Goal: Task Accomplishment & Management: Manage account settings

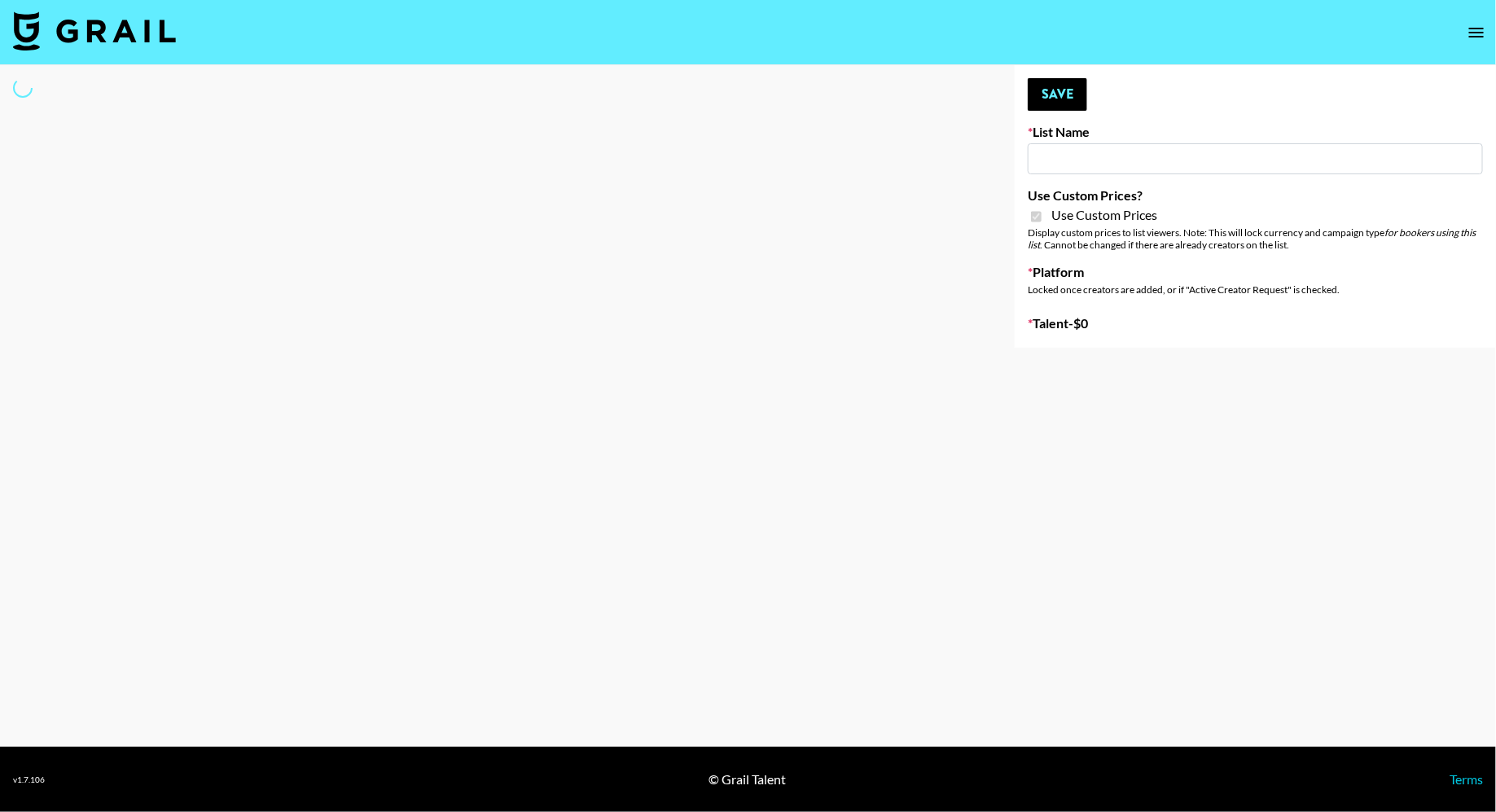
type input "Evry Jewels"
checkbox input "true"
select select "Brand"
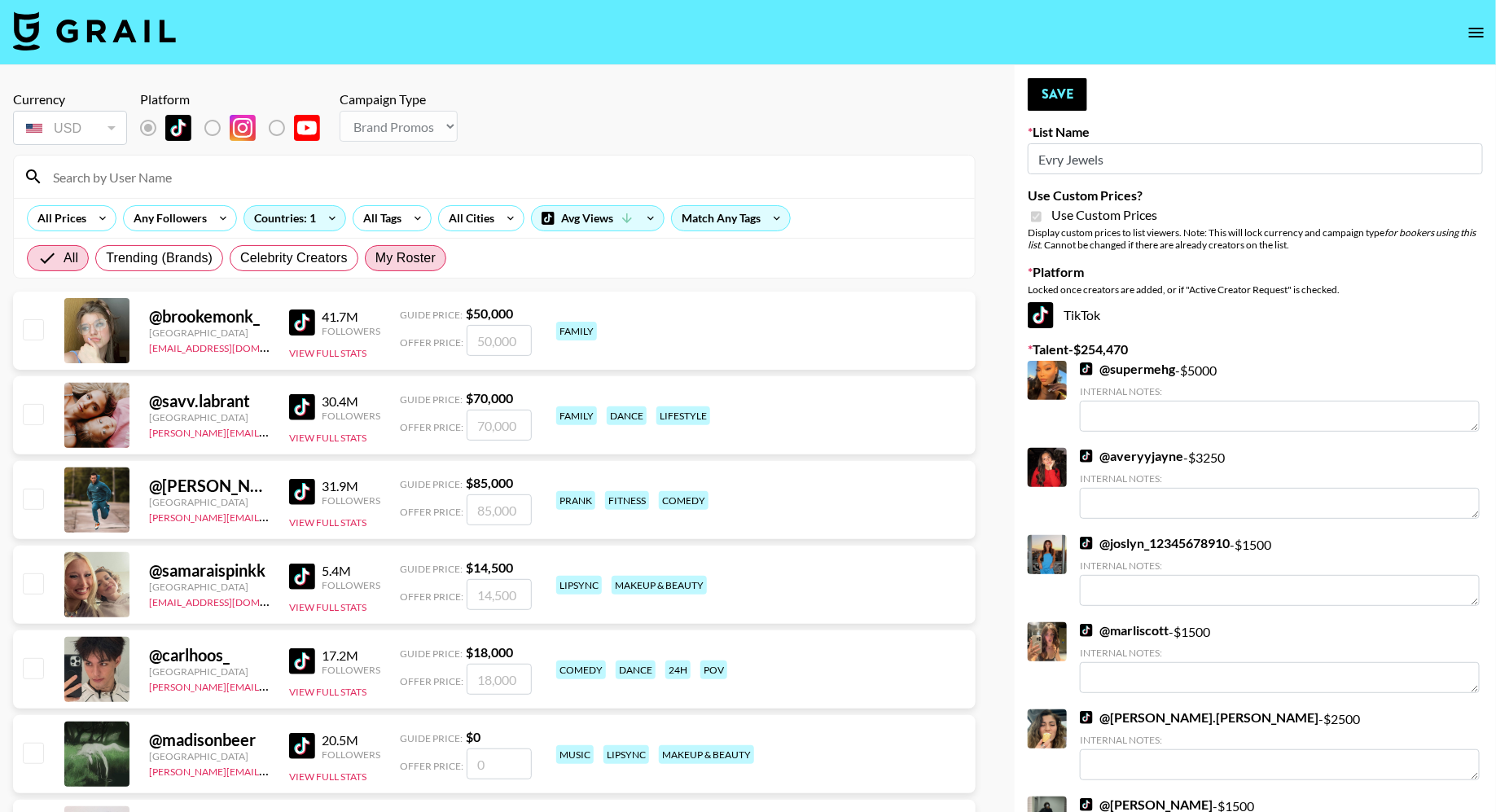
click at [383, 258] on span "My Roster" at bounding box center [406, 258] width 60 height 20
click at [376, 258] on input "My Roster" at bounding box center [376, 258] width 0 height 0
radio input "true"
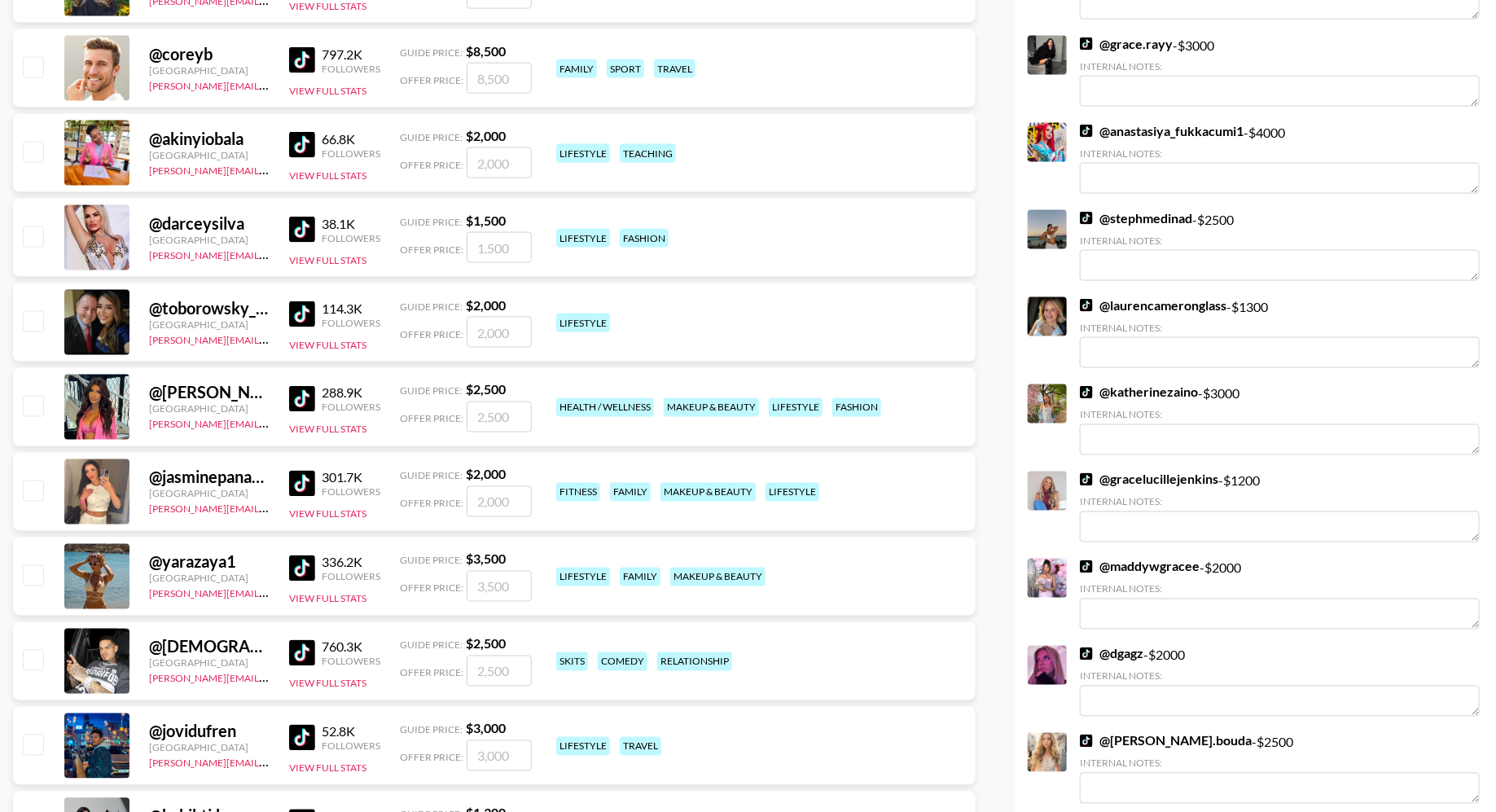
scroll to position [1116, 0]
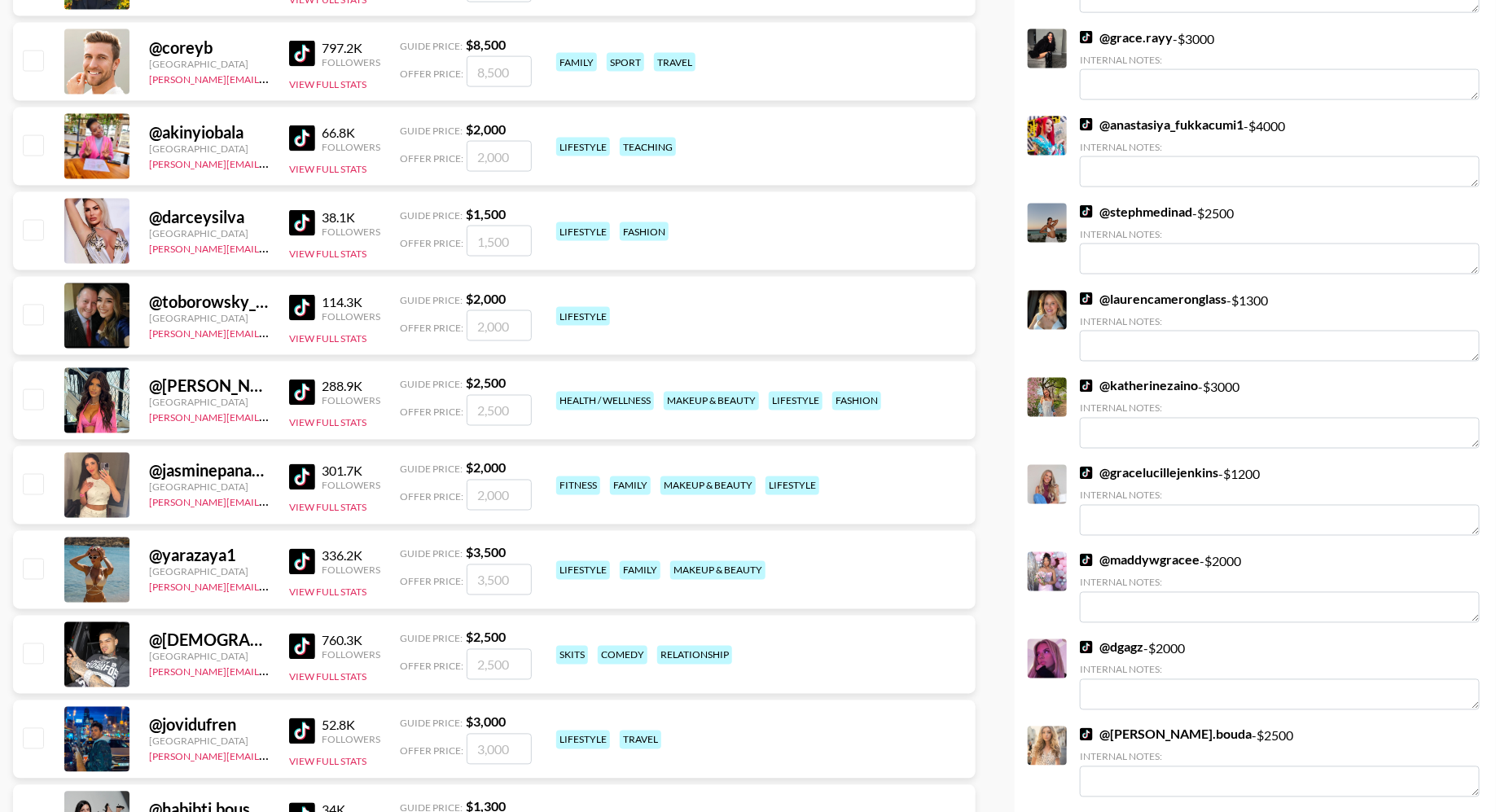
click at [36, 480] on input "checkbox" at bounding box center [32, 483] width 20 height 20
checkbox input "true"
type input "2000"
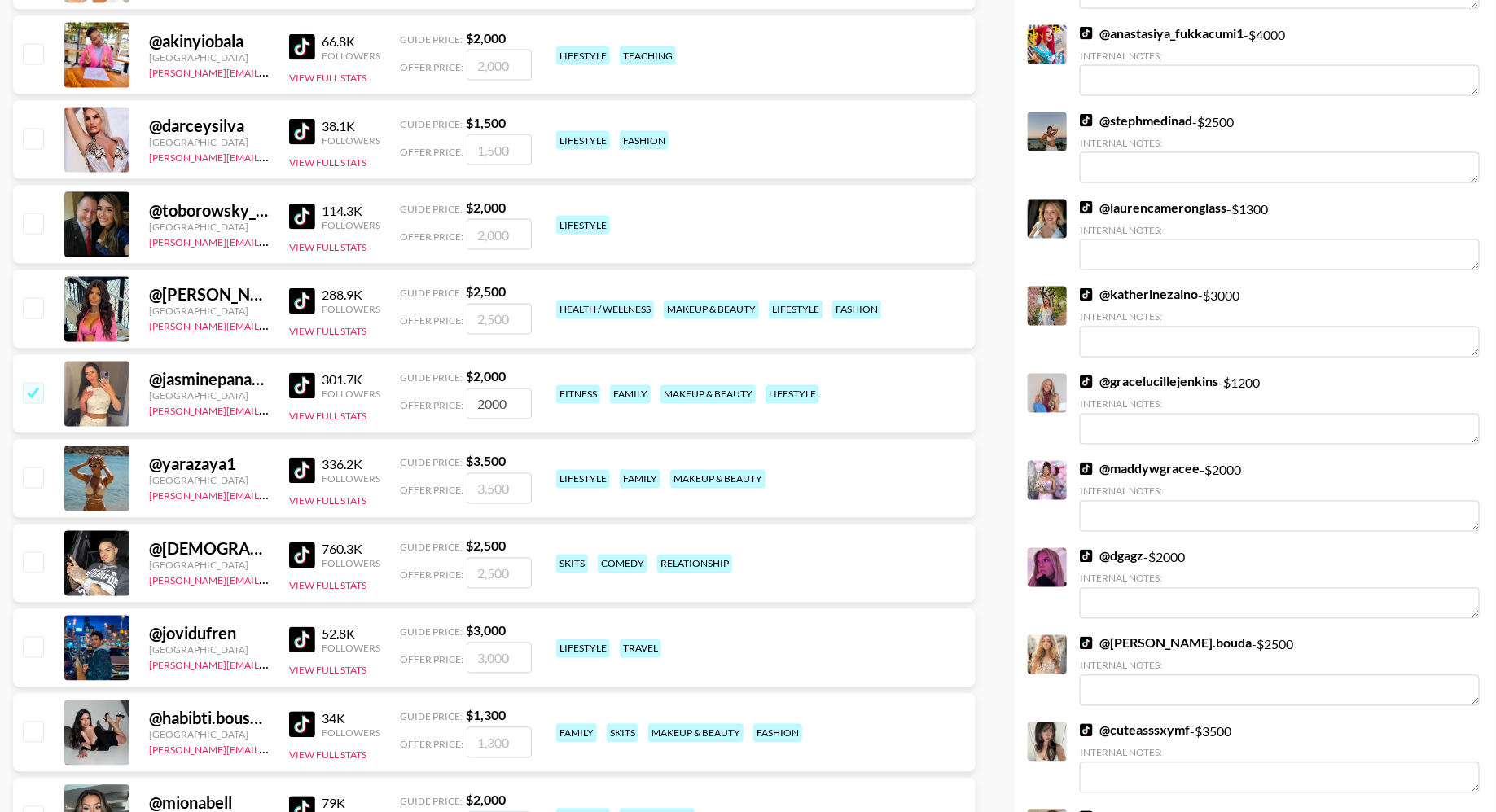
scroll to position [1247, 0]
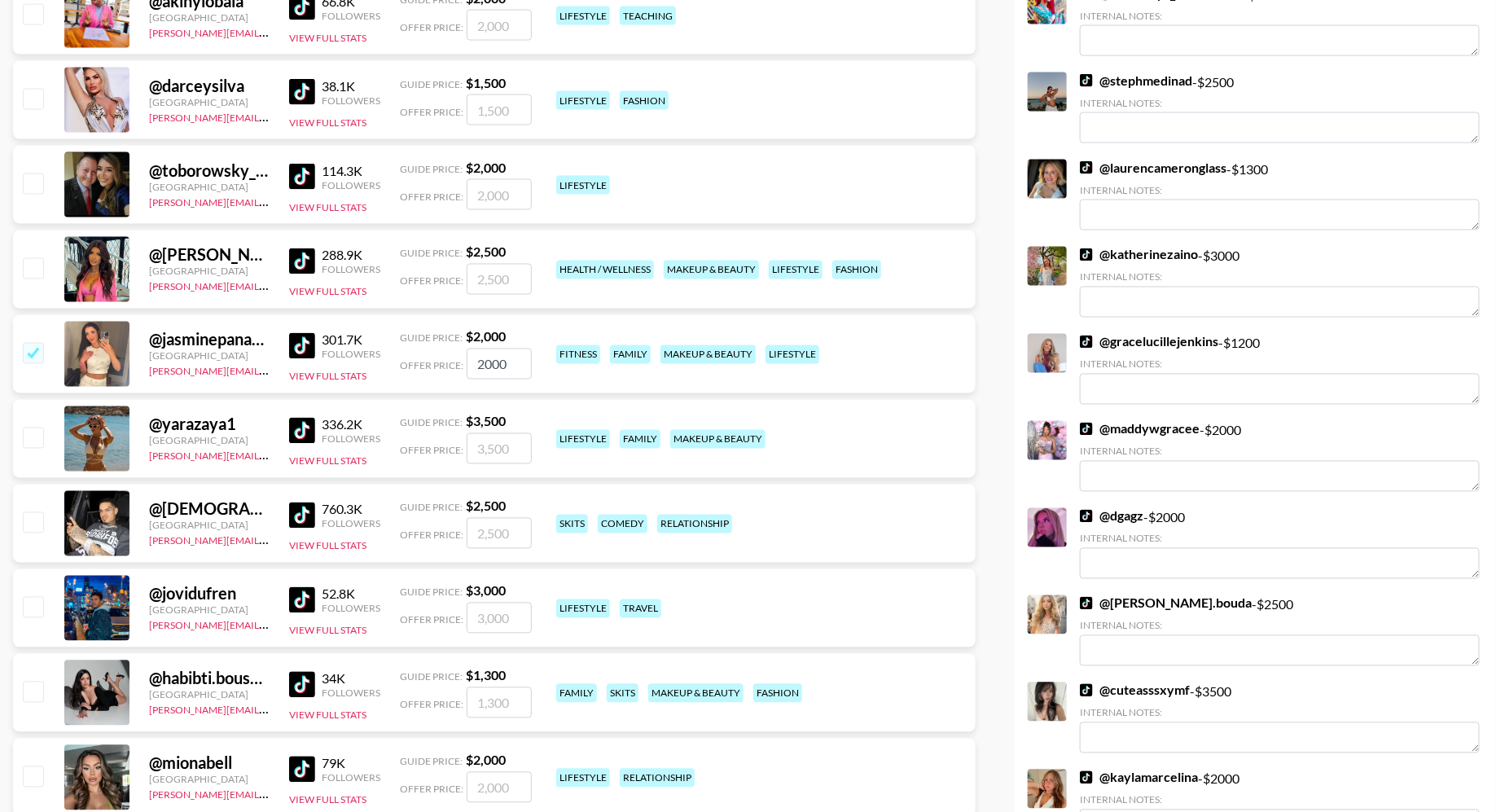
click at [20, 525] on div at bounding box center [32, 524] width 25 height 28
click at [39, 525] on input "checkbox" at bounding box center [32, 522] width 20 height 20
checkbox input "true"
type input "2500"
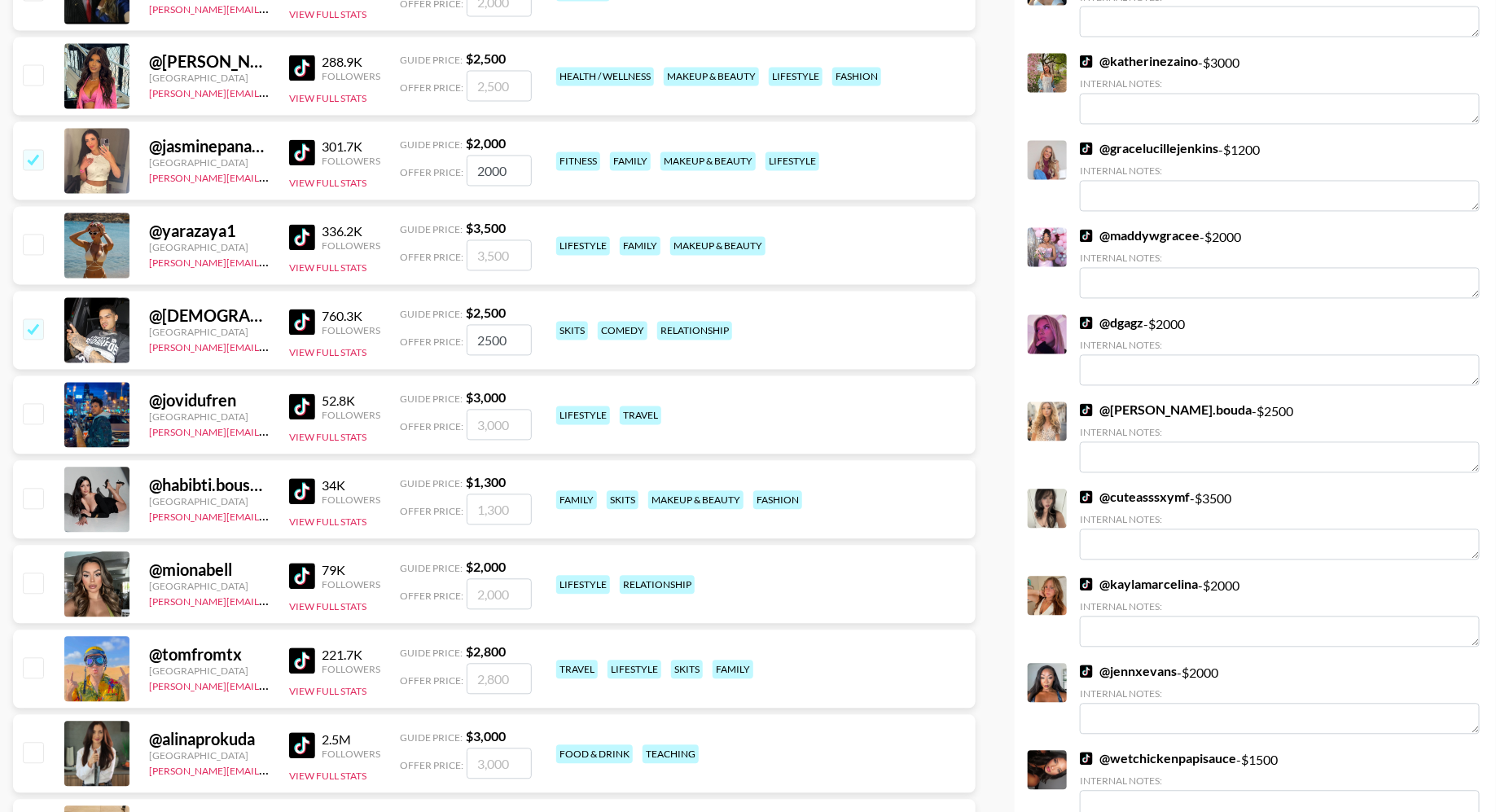
click at [30, 499] on input "checkbox" at bounding box center [32, 498] width 20 height 20
checkbox input "true"
type input "1300"
click at [30, 582] on input "checkbox" at bounding box center [32, 582] width 20 height 20
checkbox input "true"
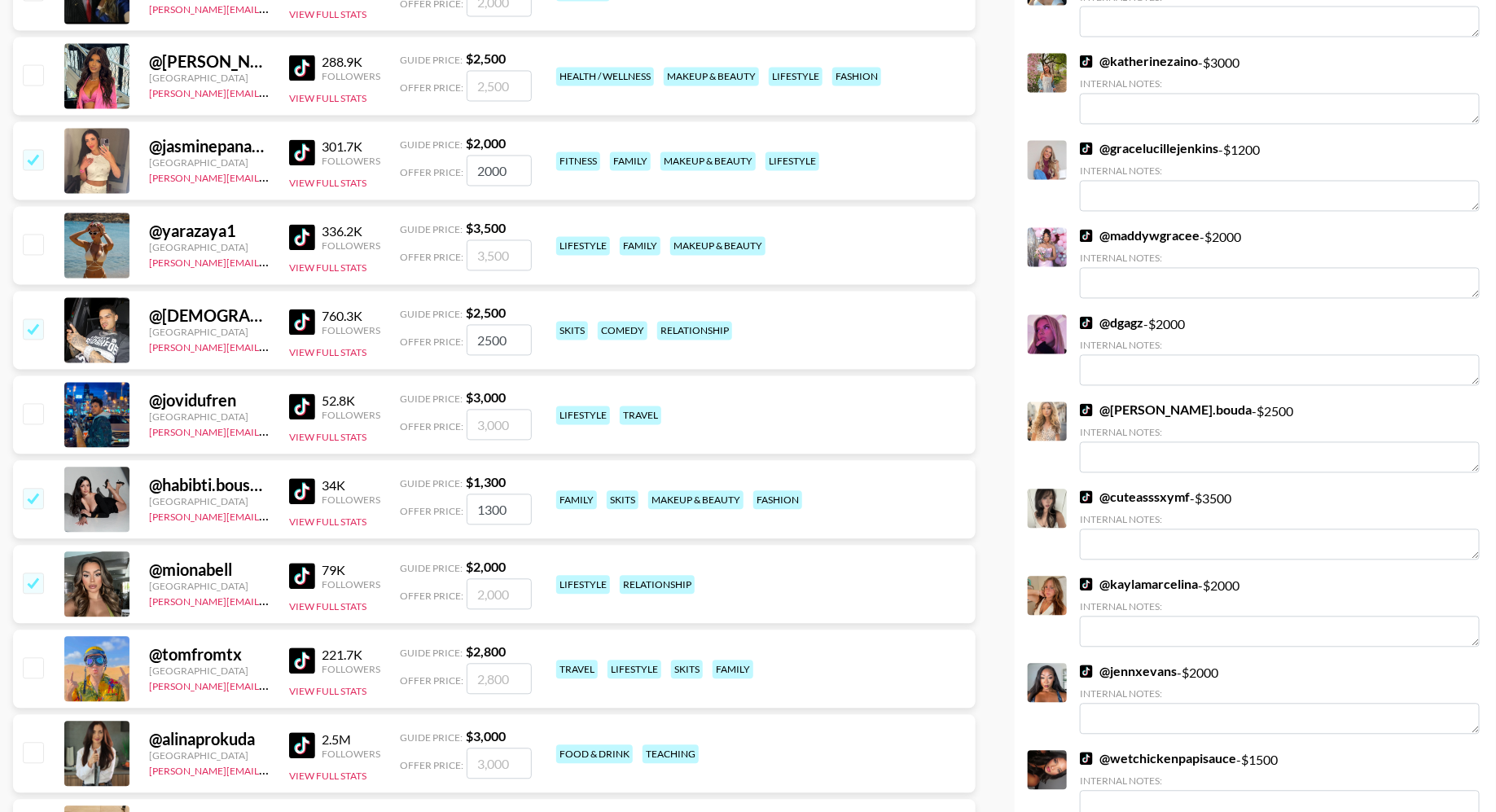
type input "2000"
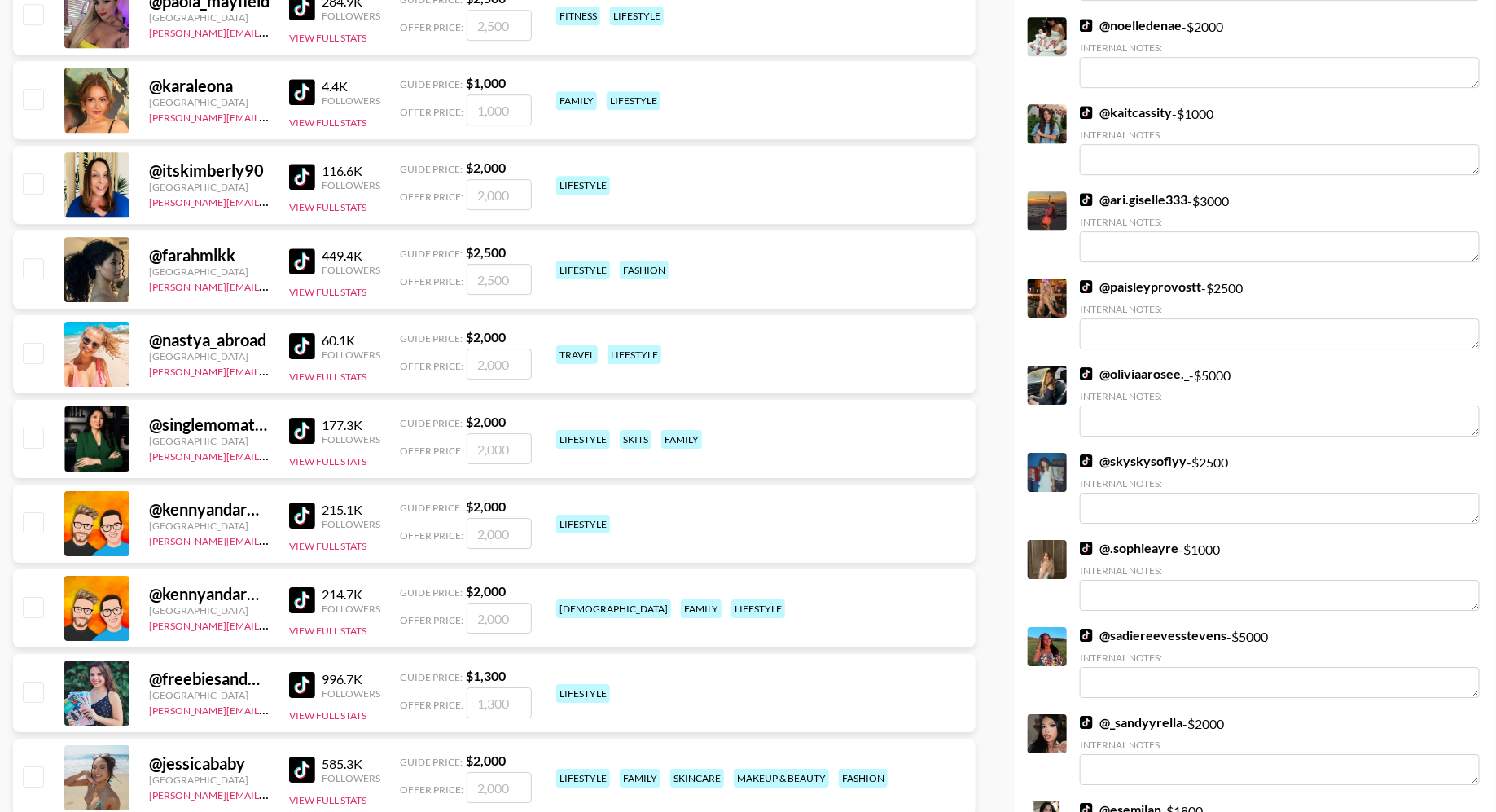
scroll to position [2427, 0]
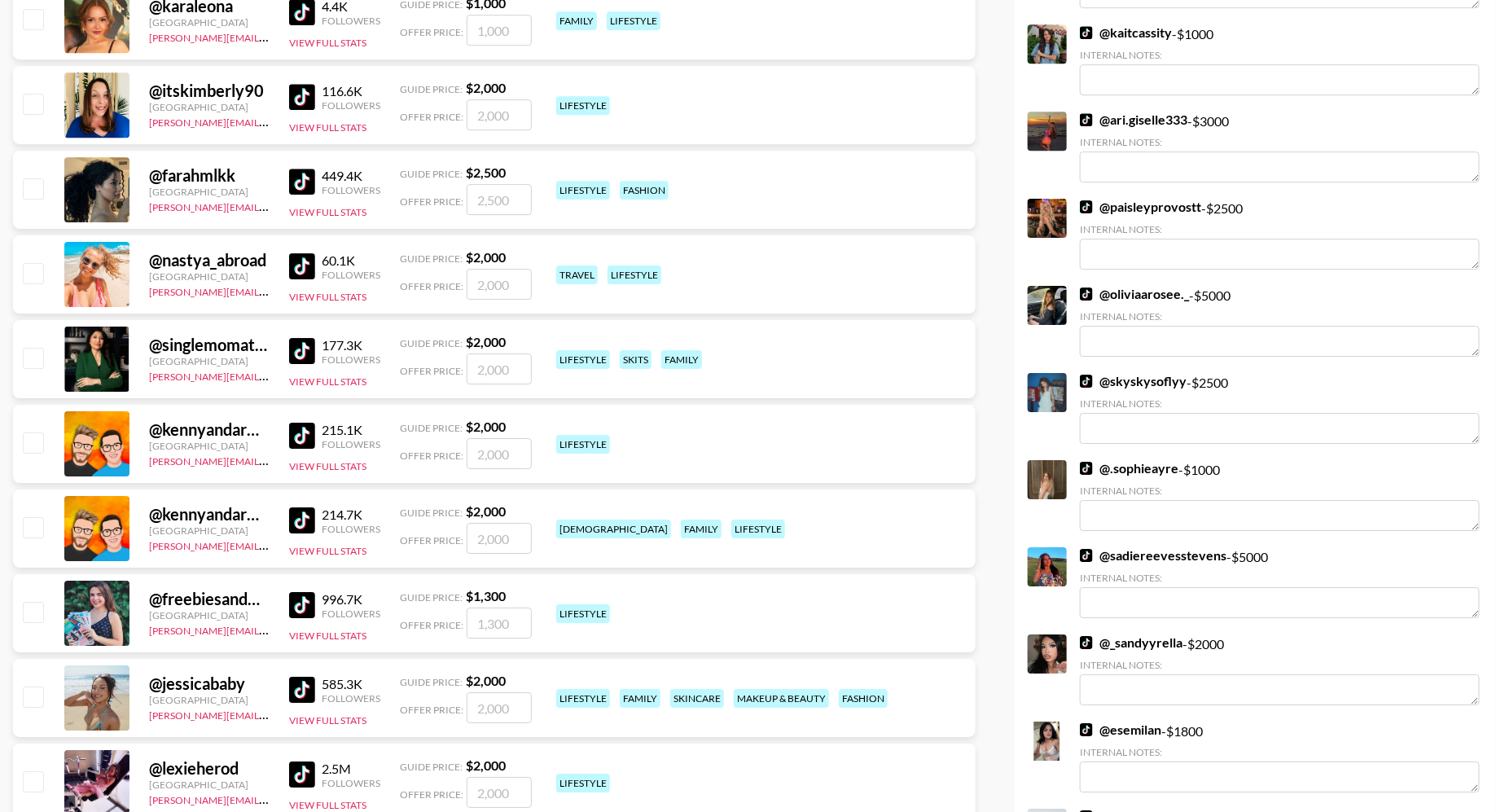
click at [35, 273] on input "checkbox" at bounding box center [32, 273] width 20 height 20
checkbox input "true"
type input "2000"
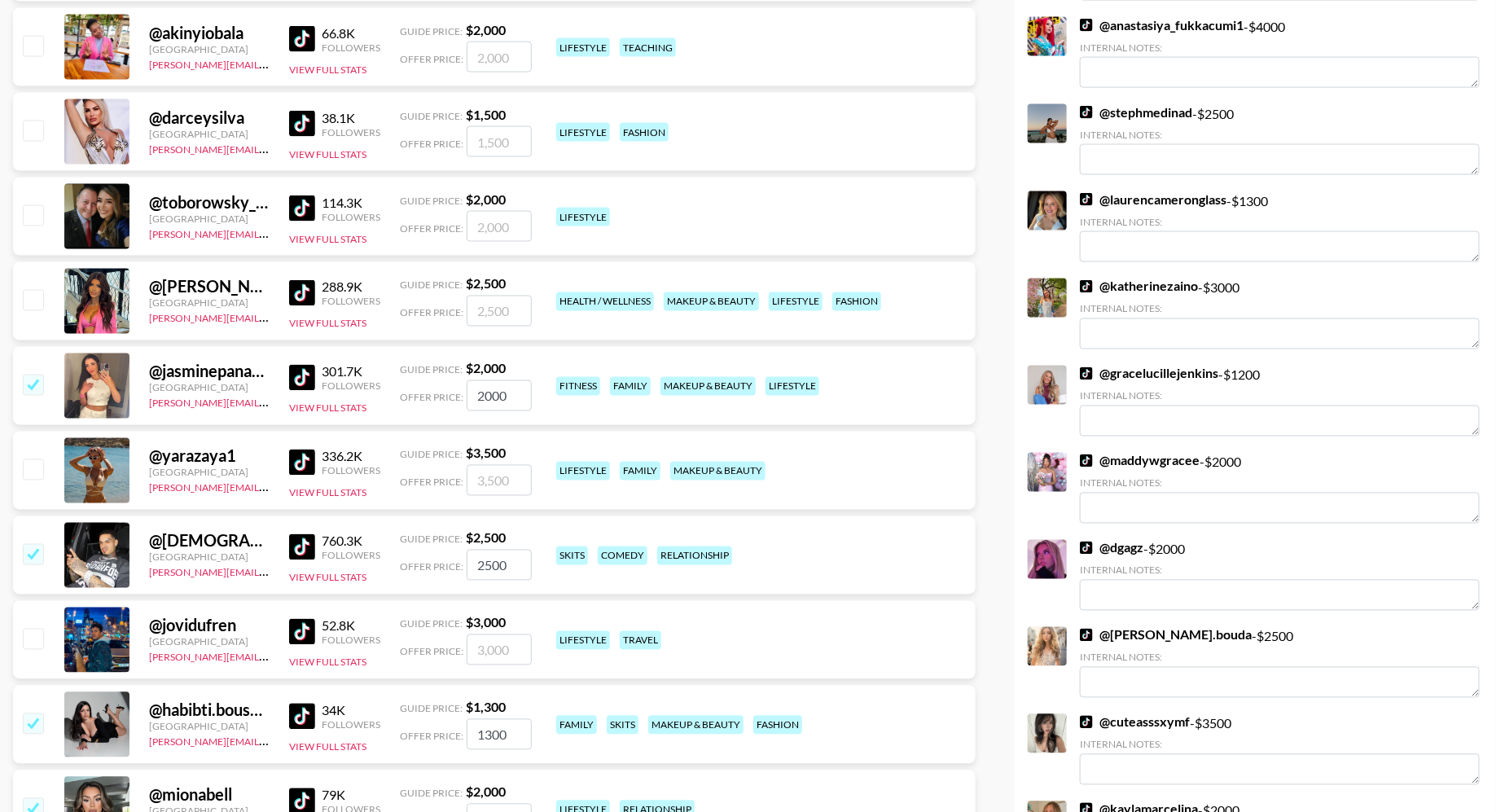
scroll to position [1213, 0]
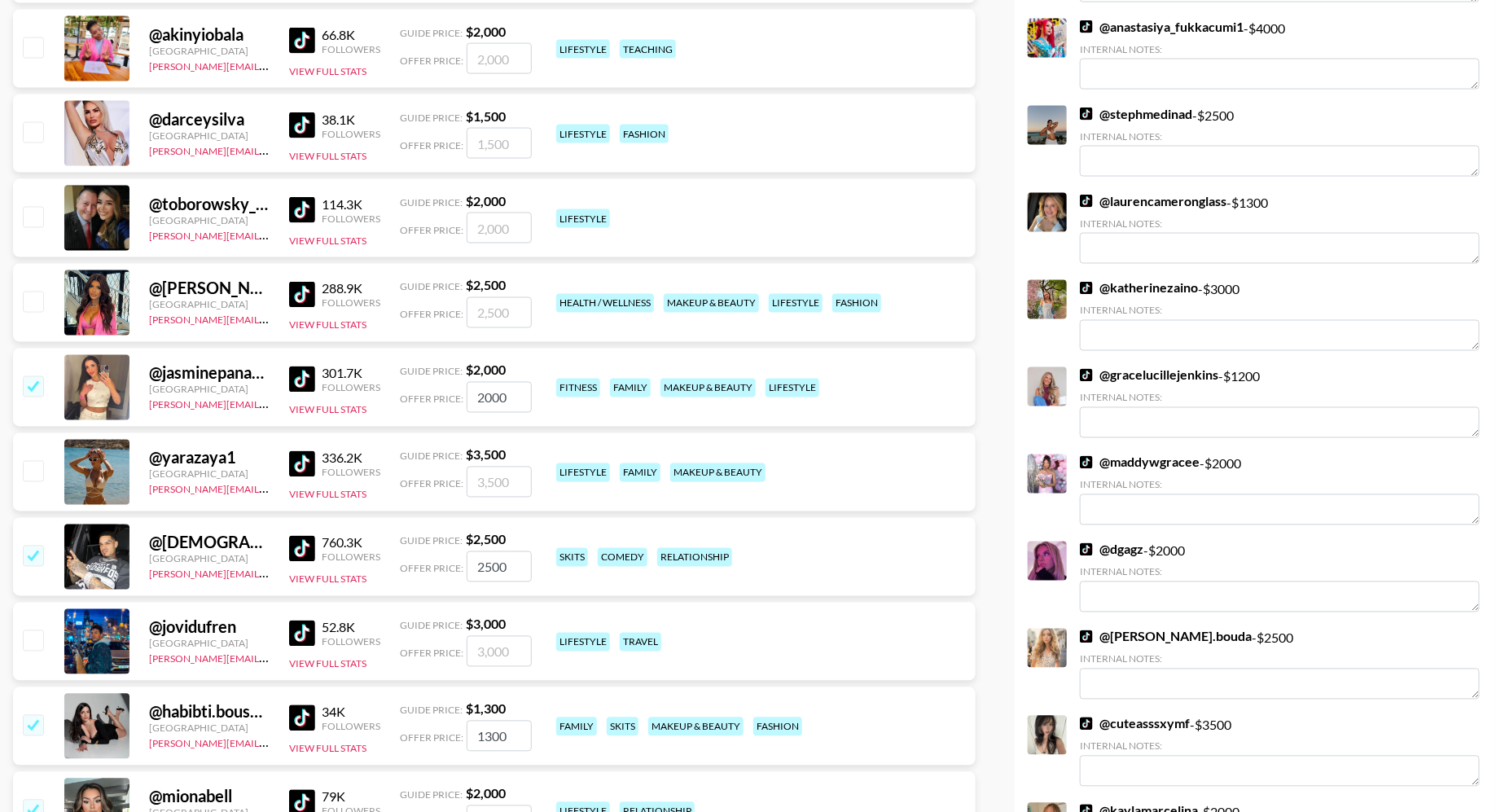
click at [37, 549] on input "checkbox" at bounding box center [32, 555] width 20 height 20
checkbox input "false"
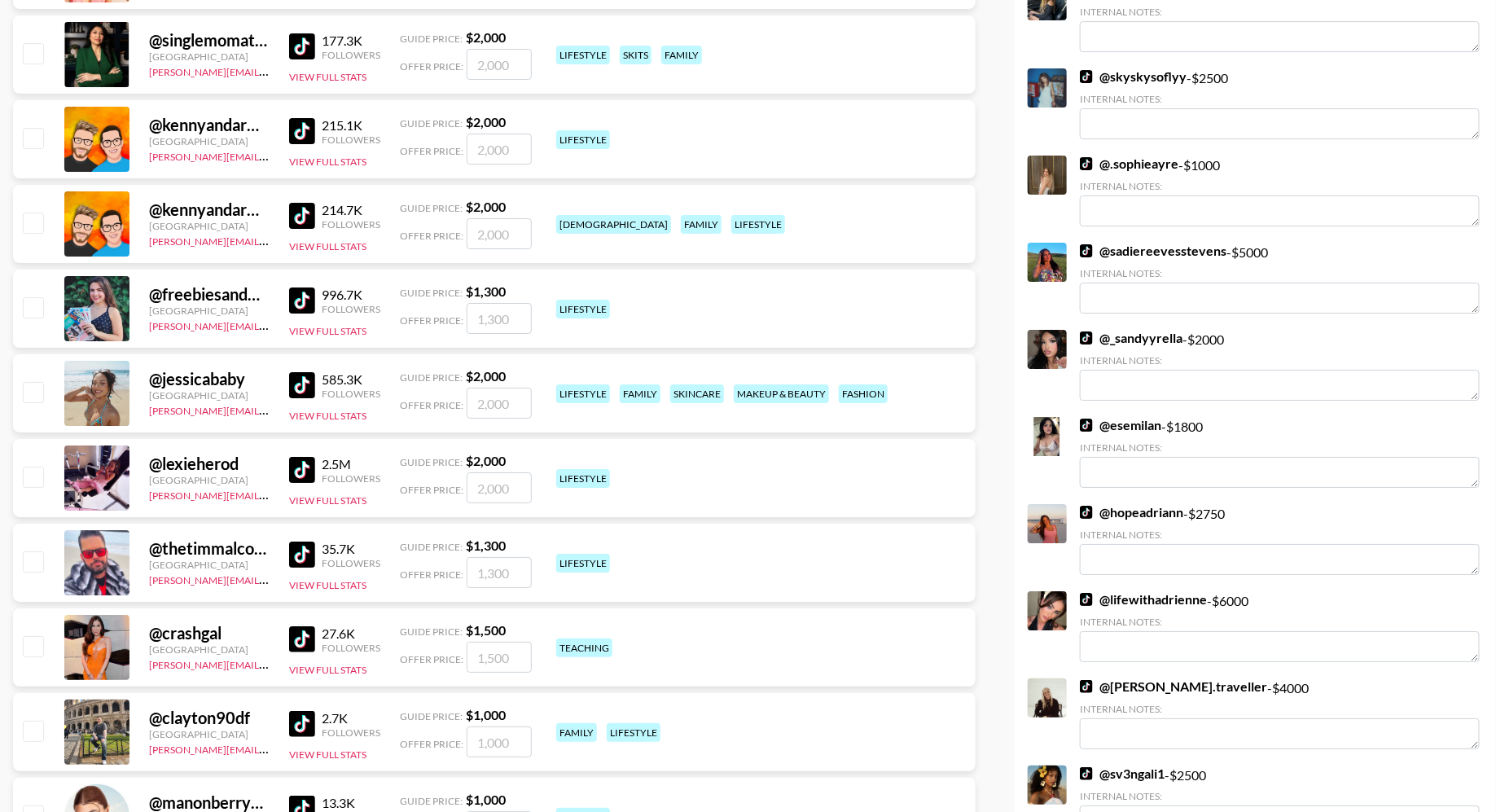
scroll to position [2836, 0]
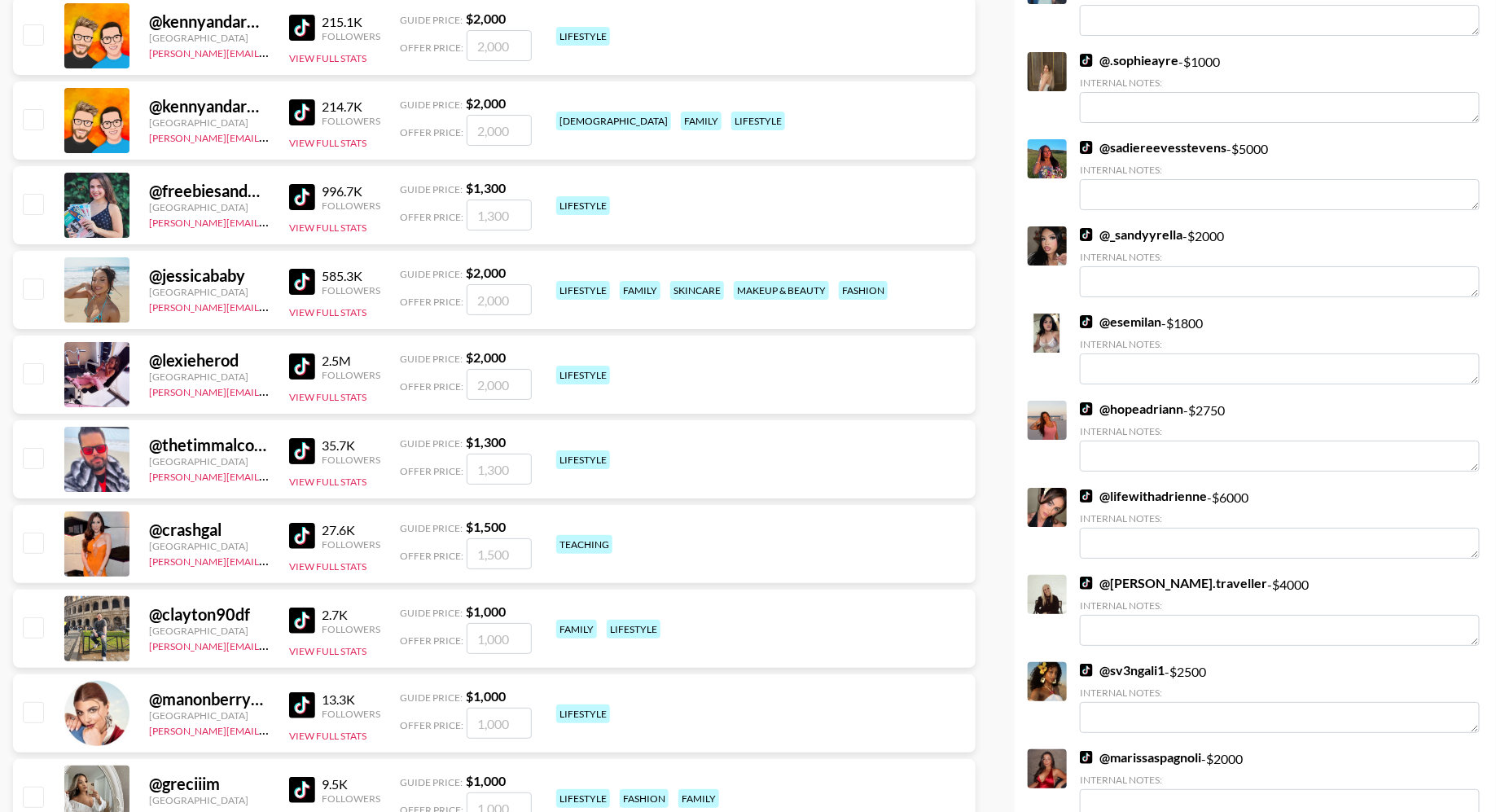
click at [32, 286] on input "checkbox" at bounding box center [32, 288] width 20 height 20
checkbox input "true"
type input "2000"
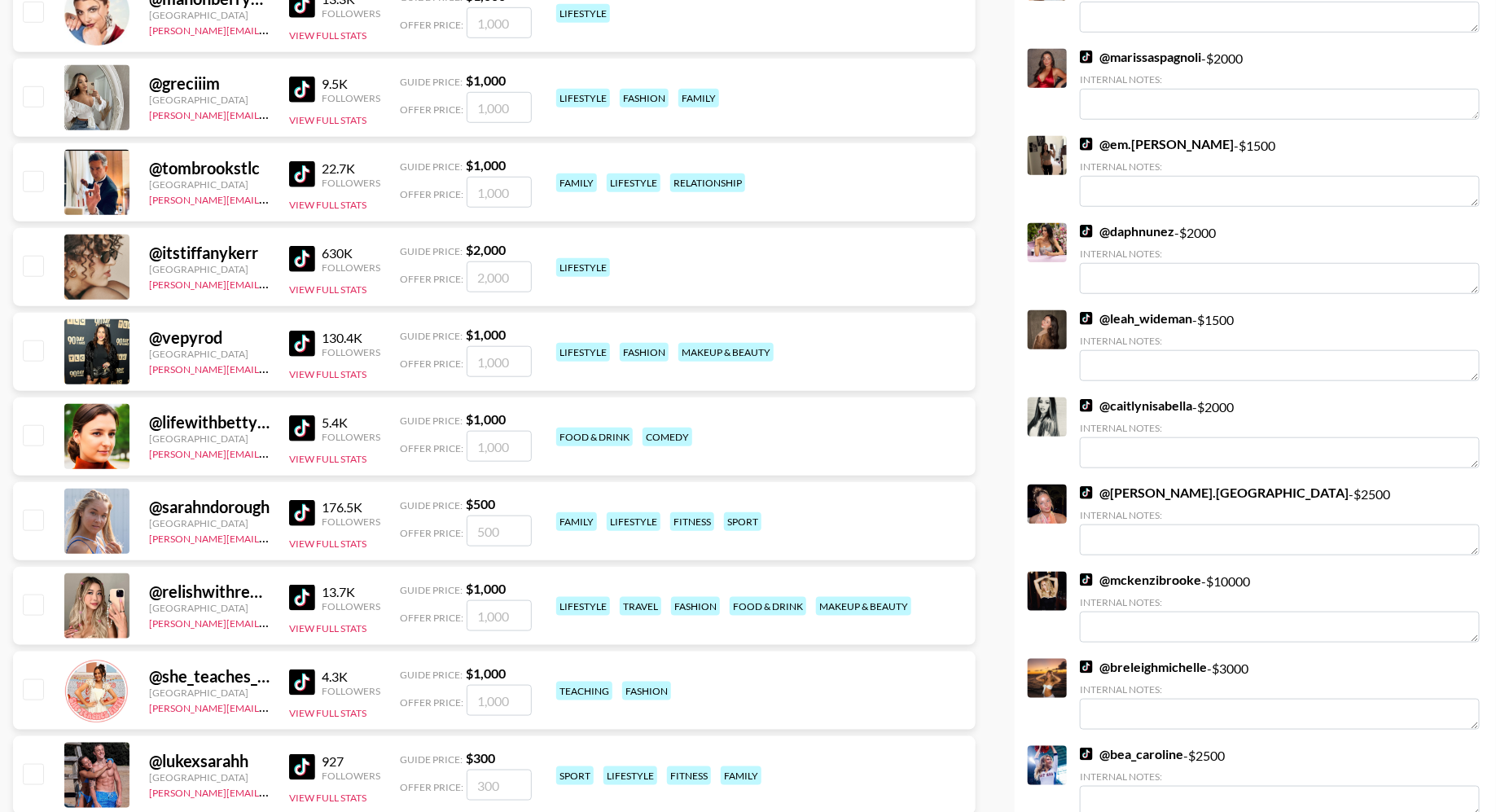
scroll to position [3776, 0]
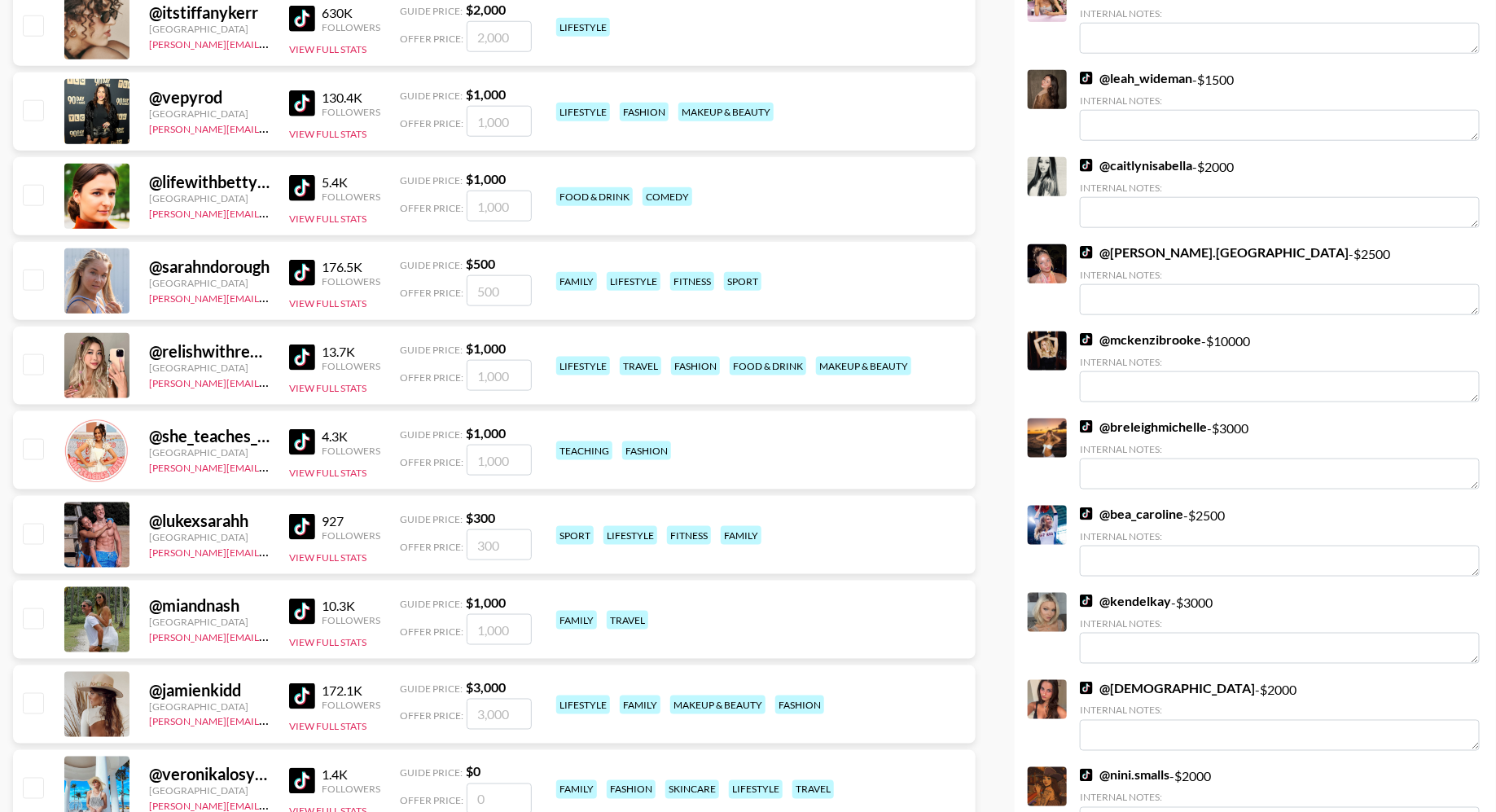
click at [37, 368] on input "checkbox" at bounding box center [32, 363] width 20 height 20
checkbox input "true"
type input "1000"
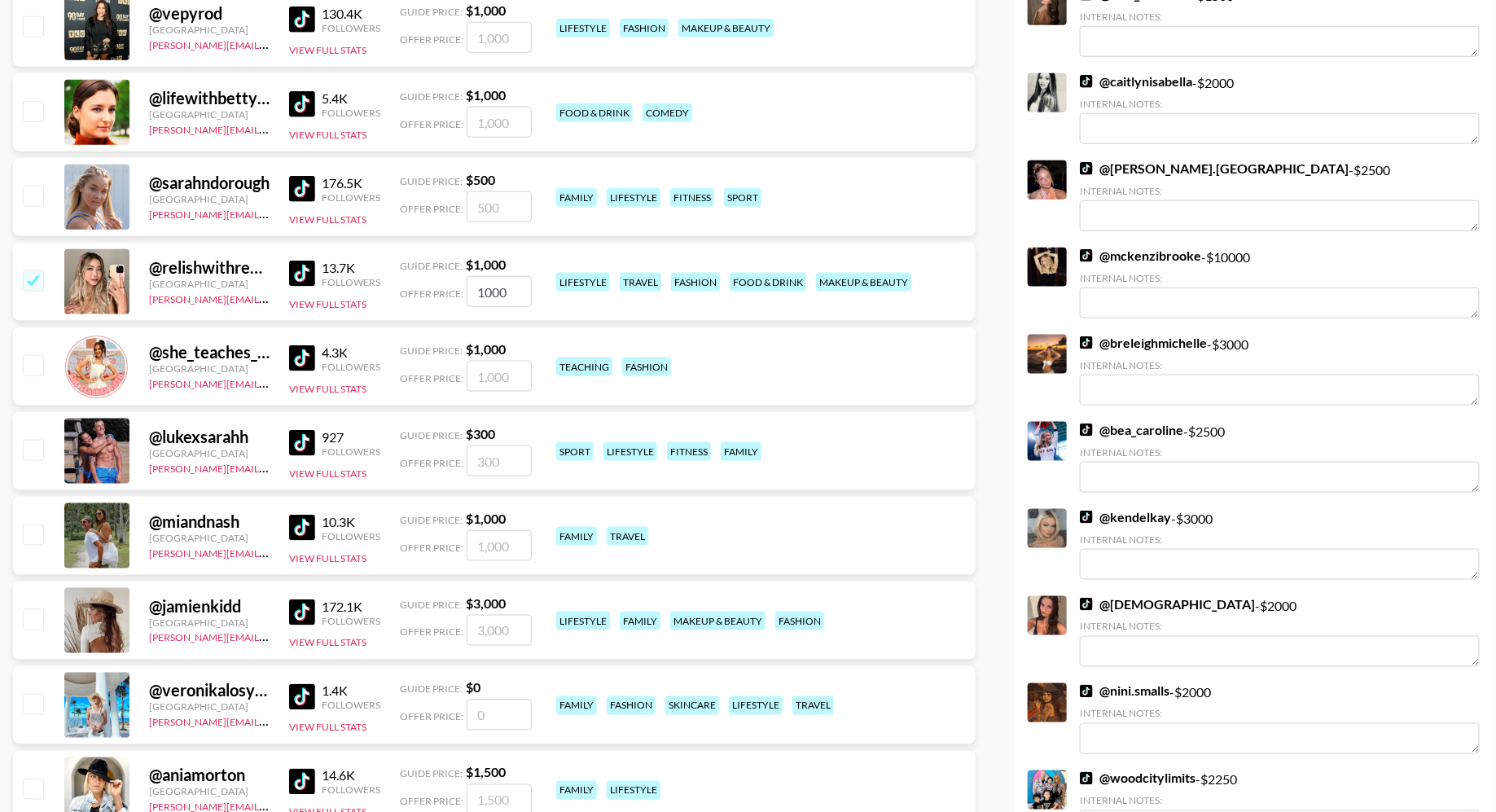
scroll to position [4020, 0]
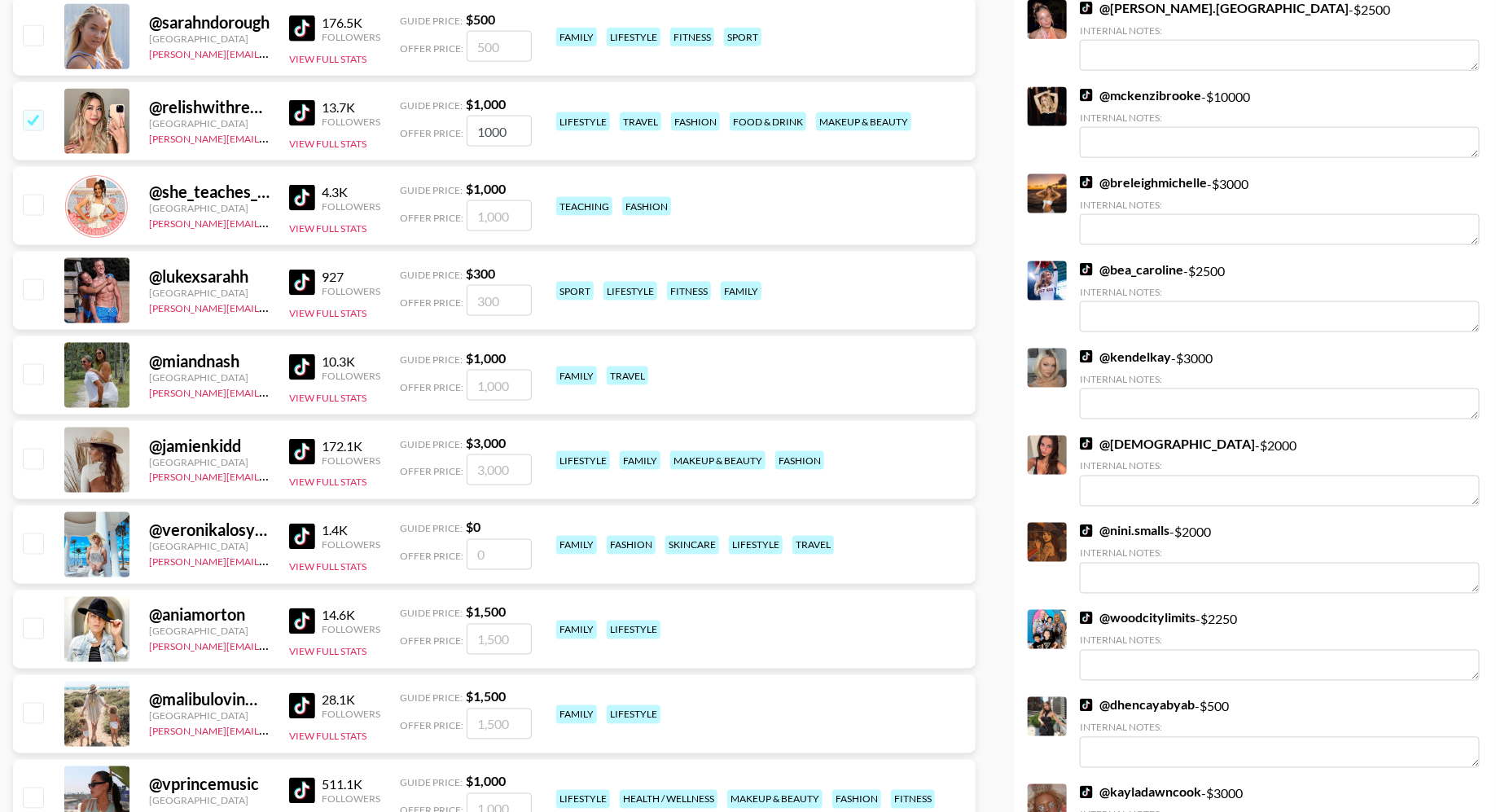
click at [38, 366] on input "checkbox" at bounding box center [32, 374] width 20 height 20
checkbox input "true"
type input "1000"
click at [35, 455] on input "checkbox" at bounding box center [32, 458] width 20 height 20
checkbox input "true"
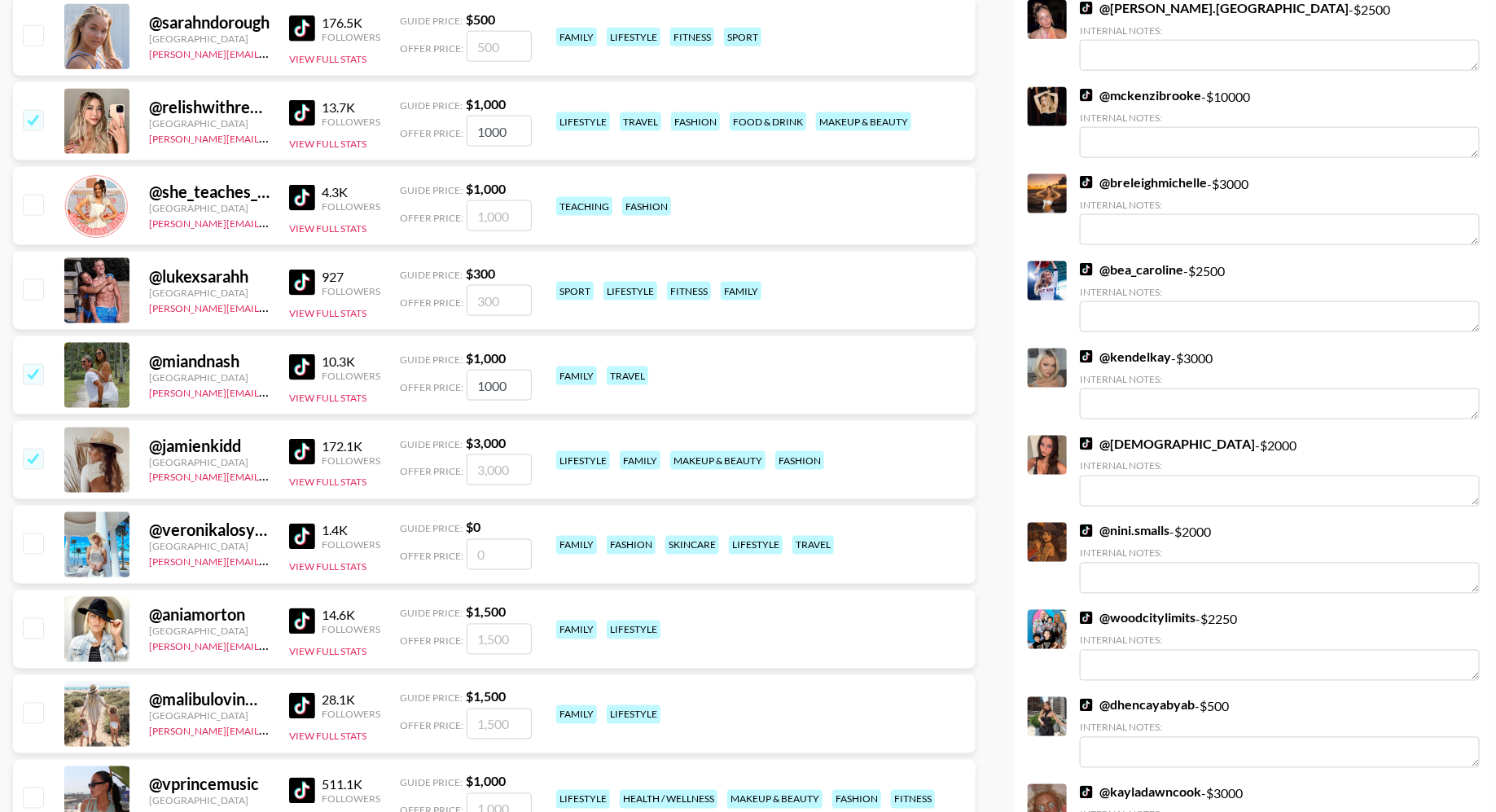
type input "3000"
click at [38, 547] on input "checkbox" at bounding box center [32, 543] width 20 height 20
checkbox input "false"
click at [36, 620] on input "checkbox" at bounding box center [32, 627] width 20 height 20
checkbox input "true"
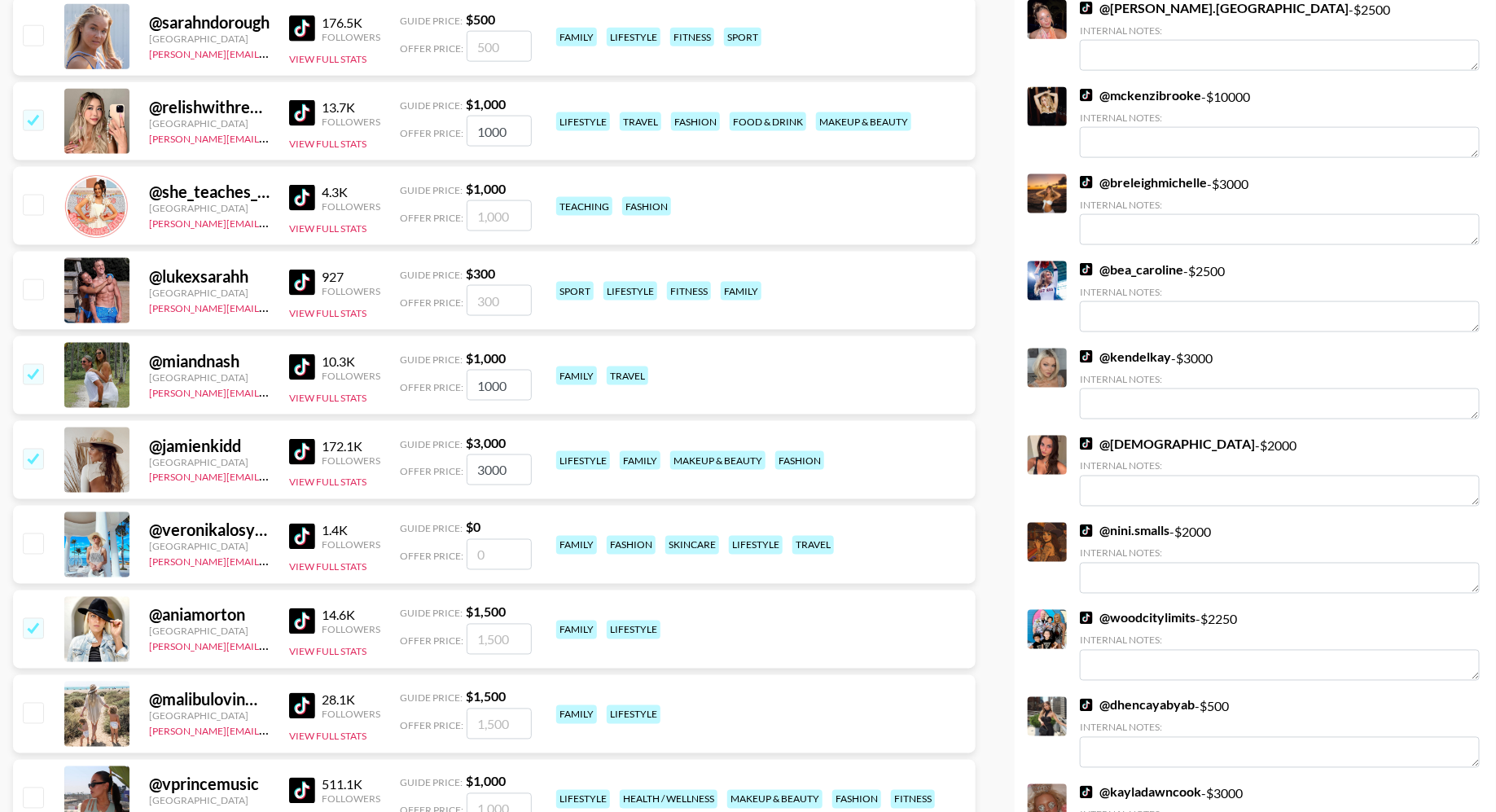
type input "1500"
click at [36, 721] on input "checkbox" at bounding box center [32, 712] width 20 height 20
checkbox input "true"
type input "1500"
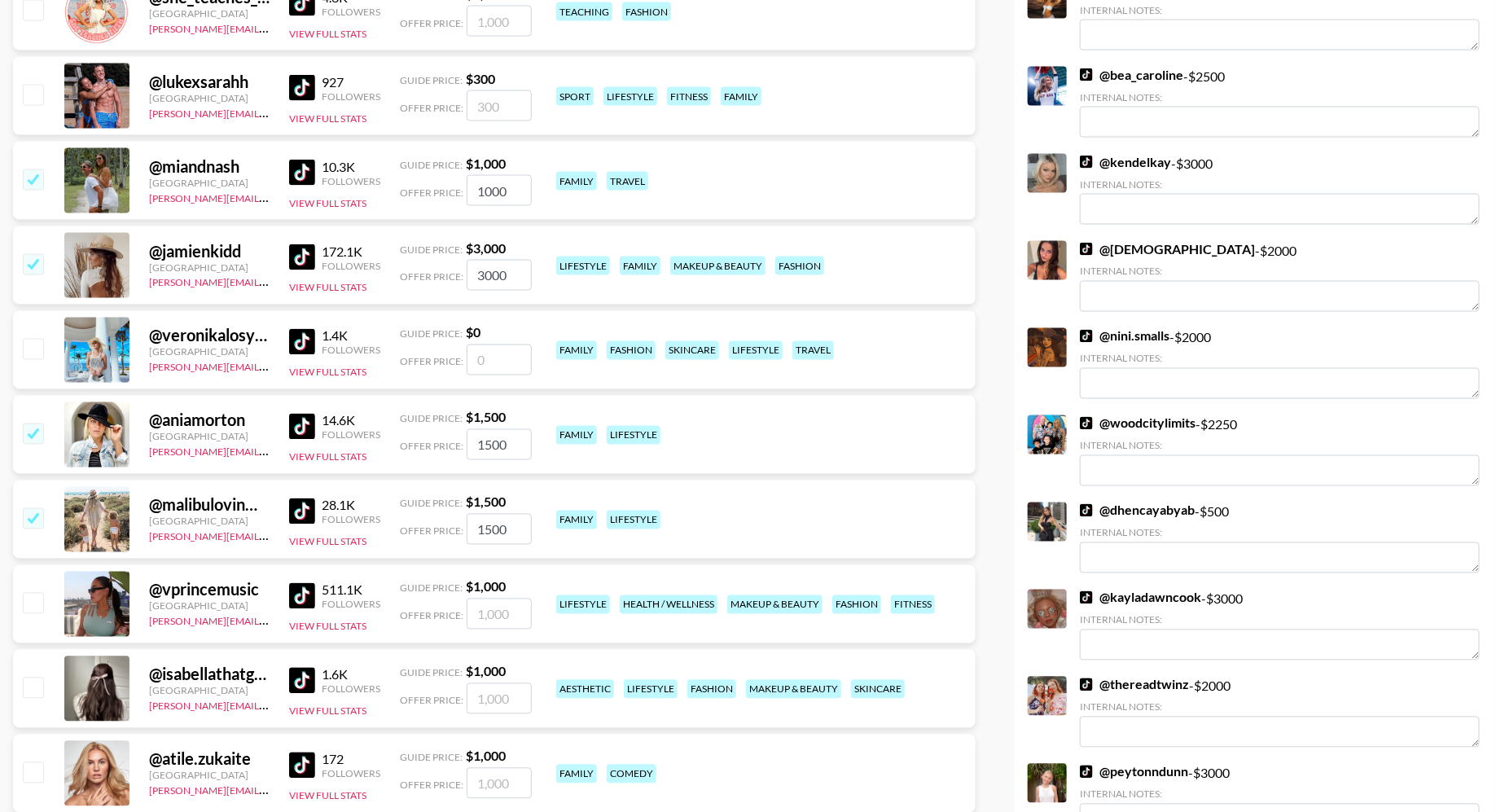
click at [33, 683] on input "checkbox" at bounding box center [32, 687] width 20 height 20
checkbox input "true"
type input "1000"
click at [35, 429] on input "checkbox" at bounding box center [32, 433] width 20 height 20
checkbox input "false"
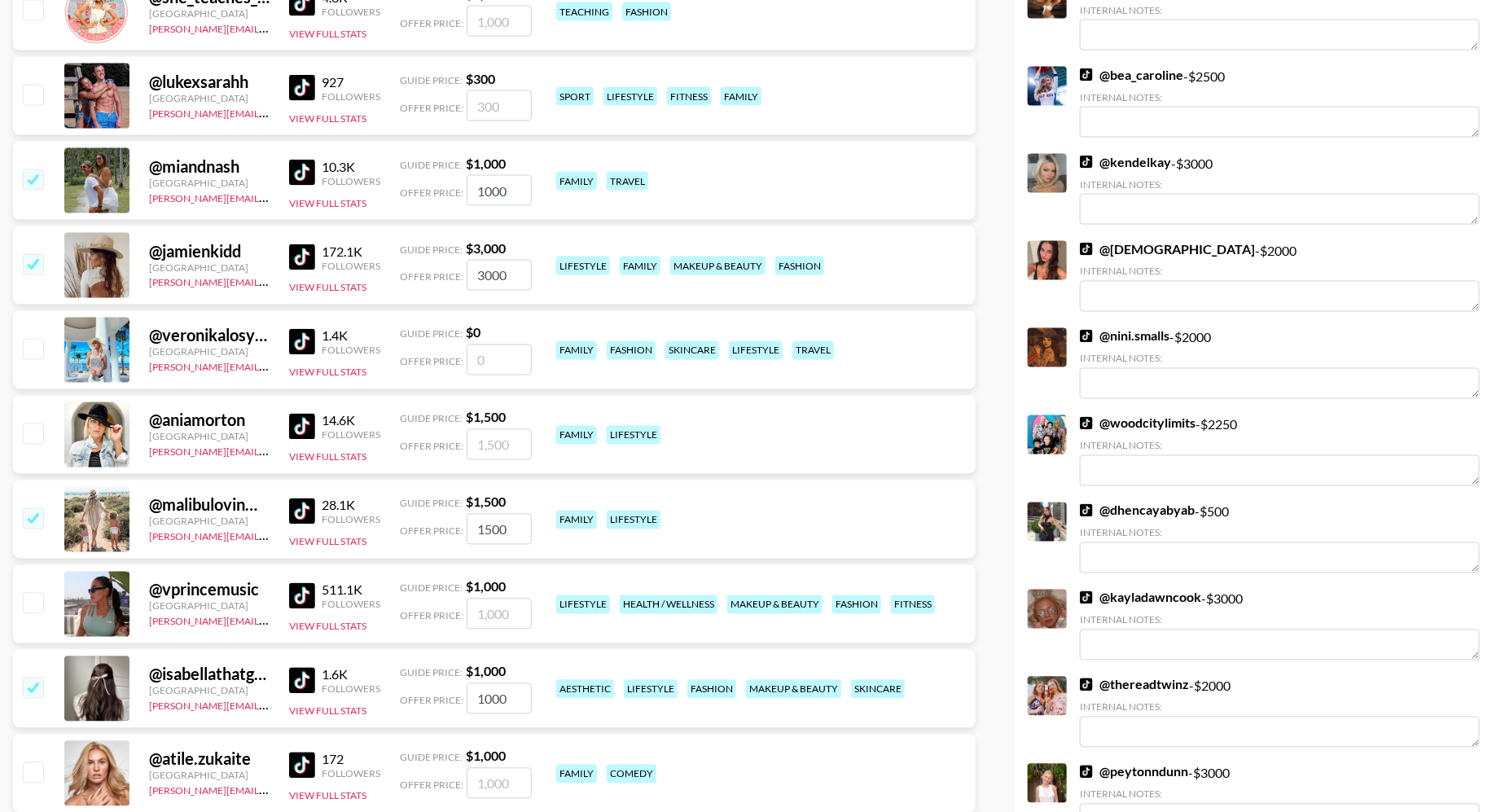
click at [34, 519] on input "checkbox" at bounding box center [32, 518] width 20 height 20
checkbox input "false"
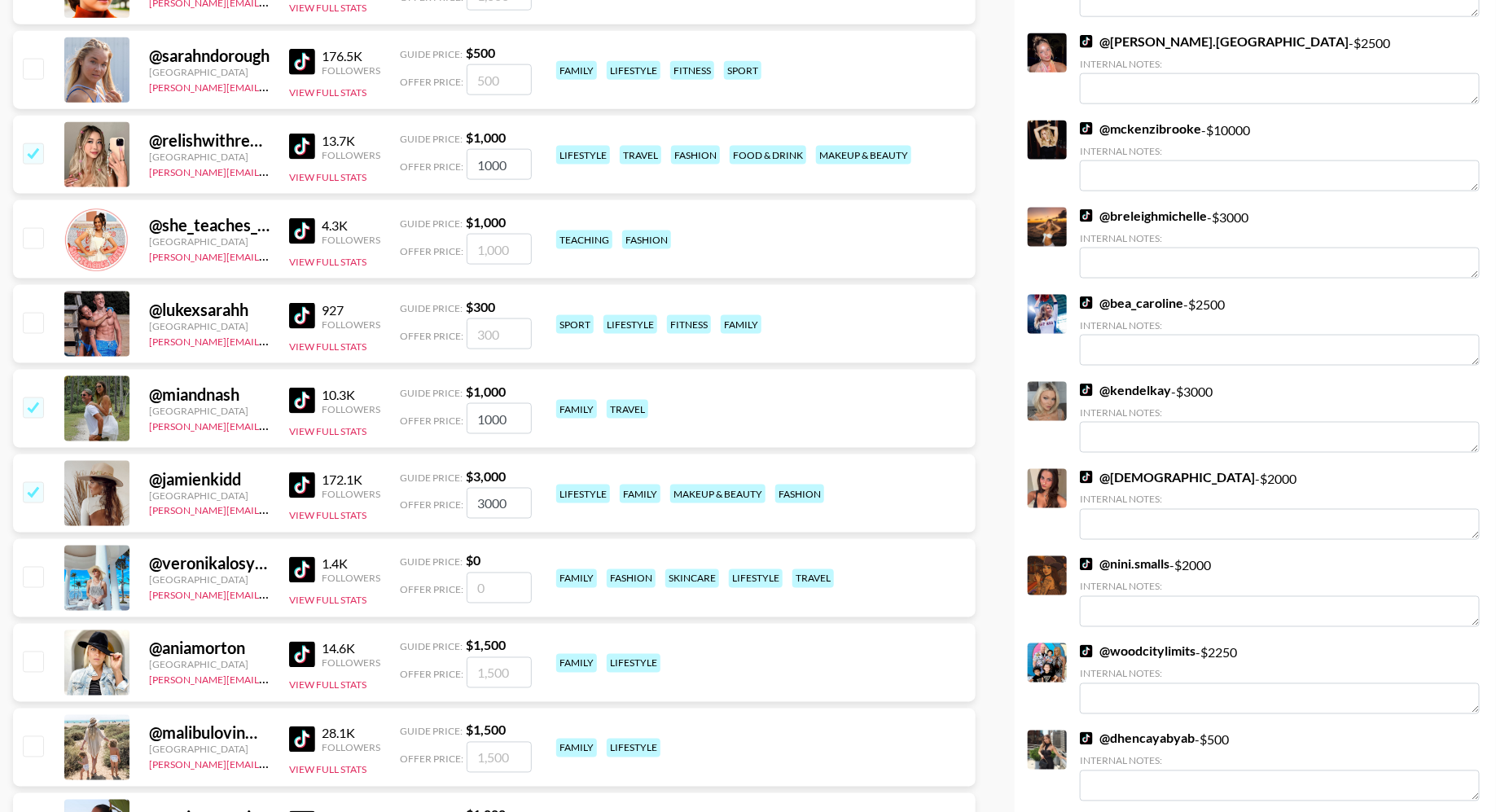
scroll to position [3936, 0]
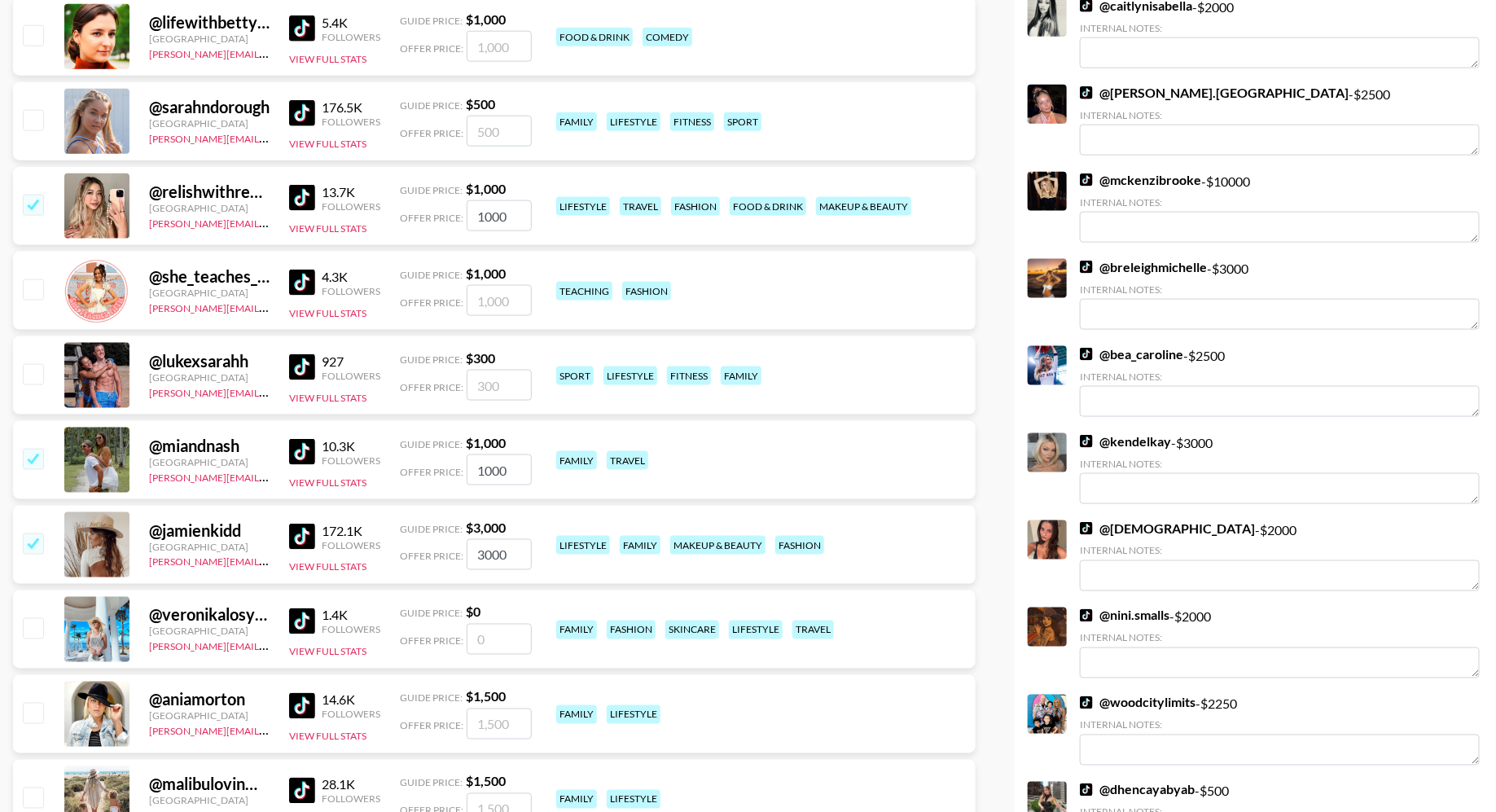
click at [30, 455] on input "checkbox" at bounding box center [32, 458] width 20 height 20
checkbox input "false"
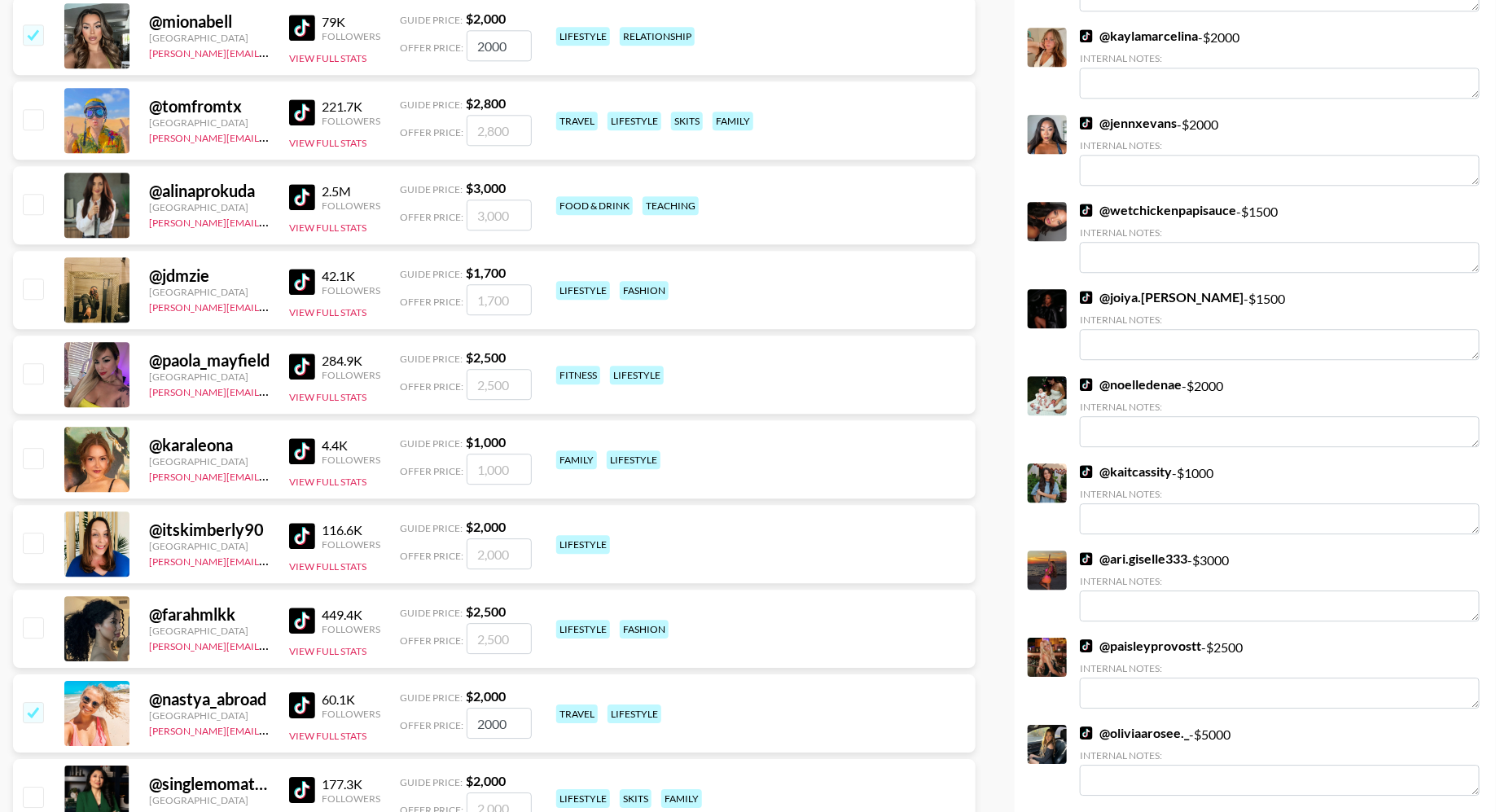
scroll to position [1964, 0]
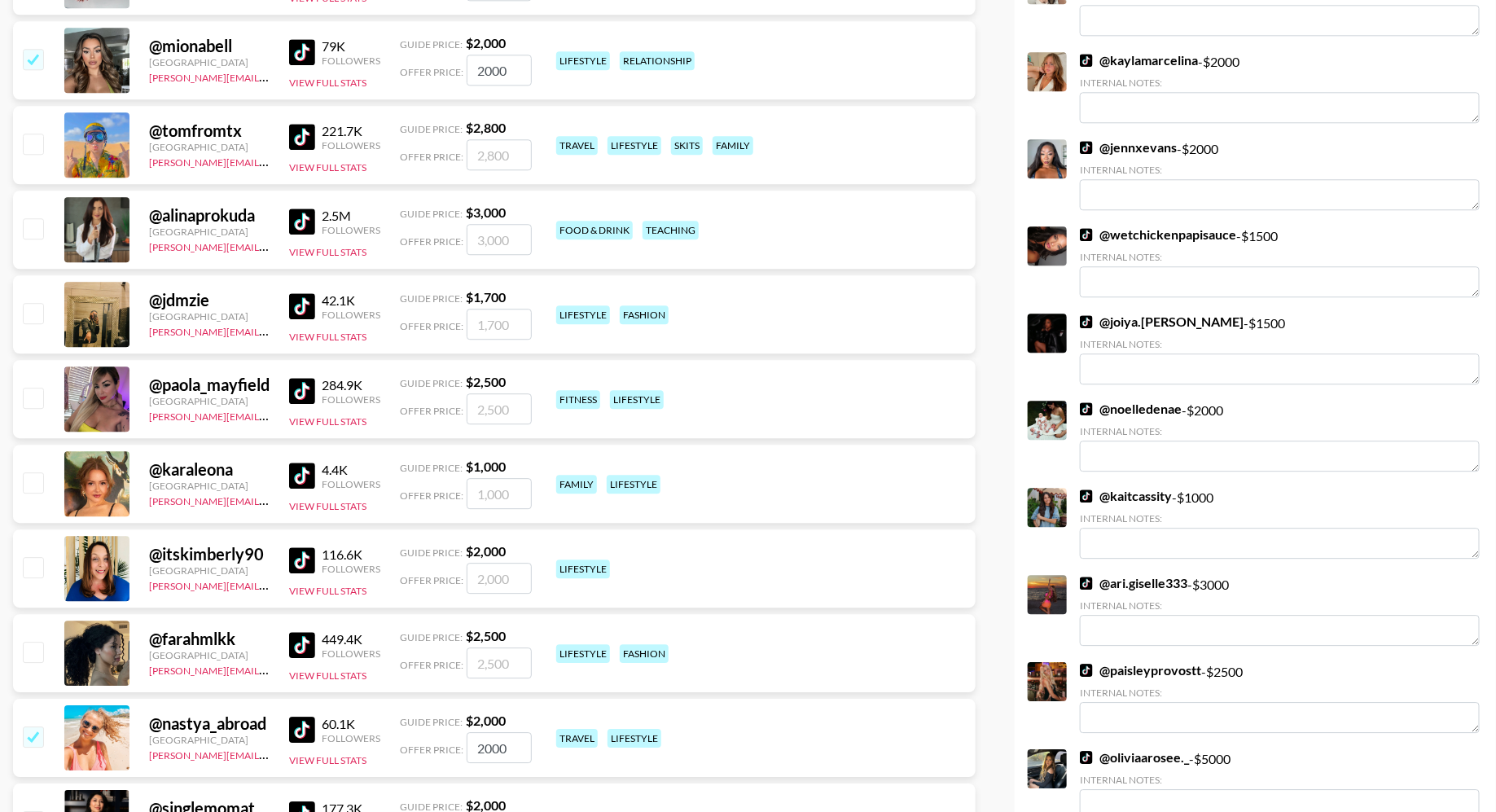
click at [34, 730] on input "checkbox" at bounding box center [32, 736] width 20 height 20
checkbox input "false"
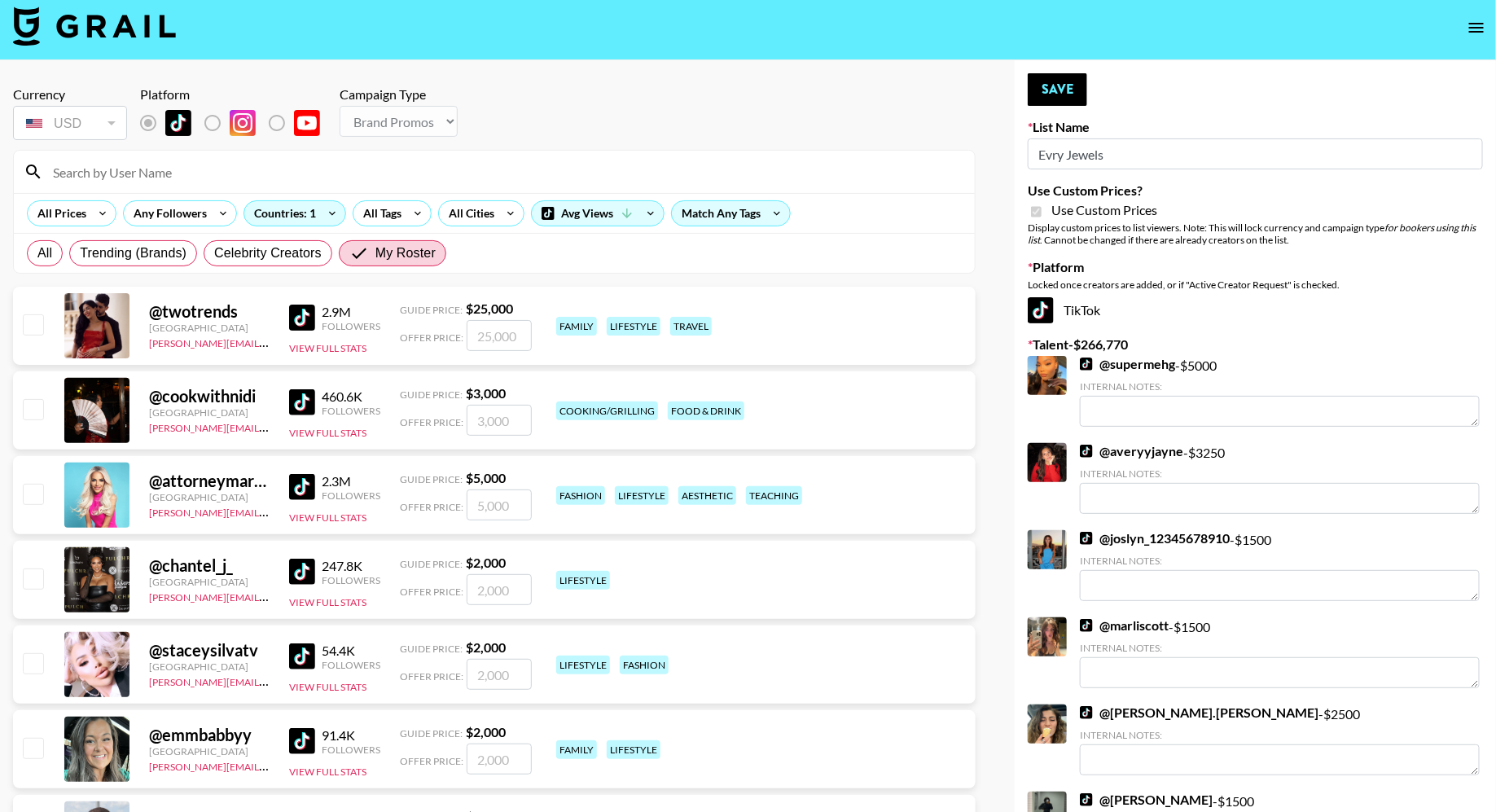
scroll to position [0, 0]
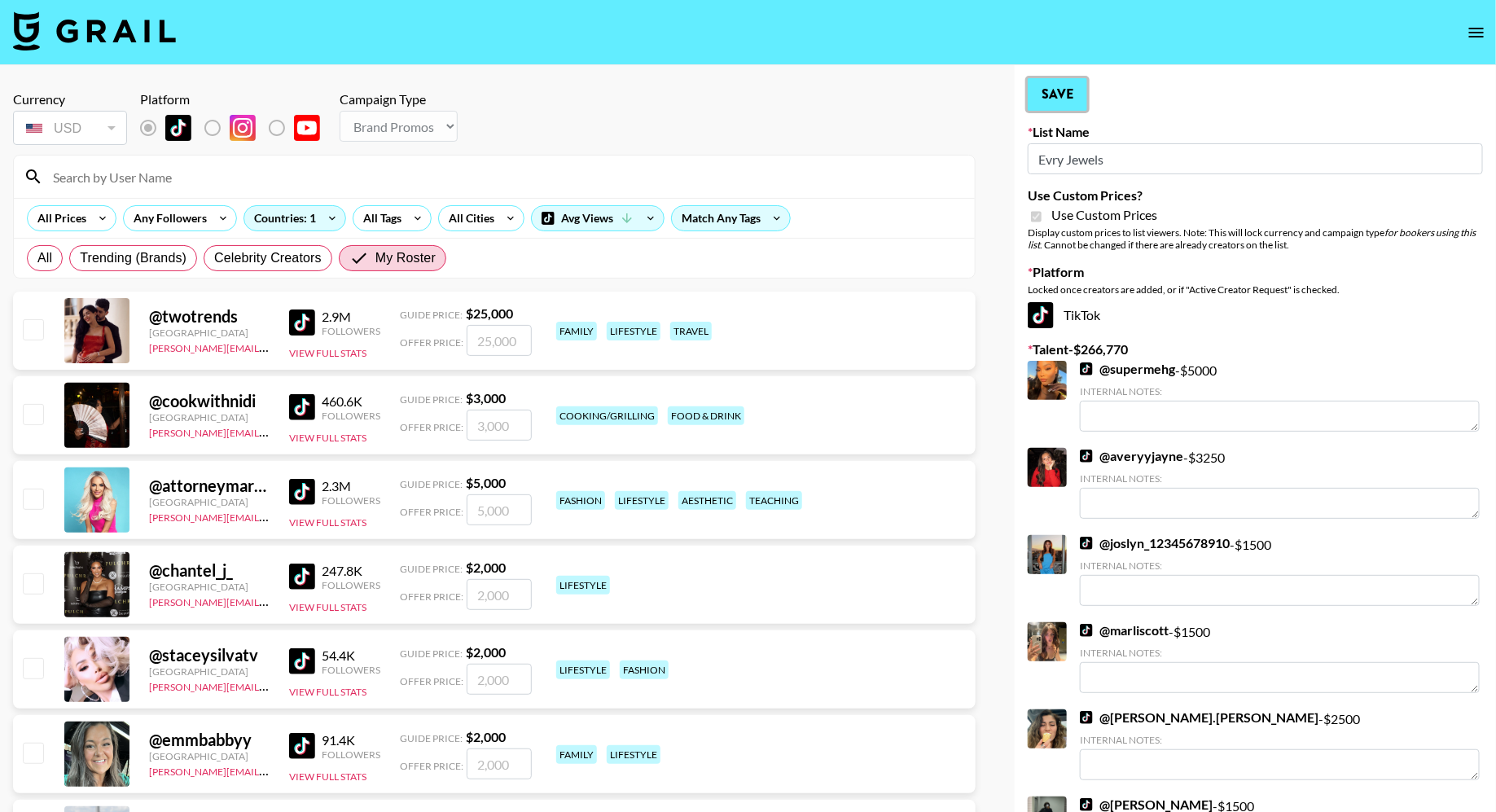
click at [1068, 94] on button "Save" at bounding box center [1057, 95] width 60 height 33
radio input "true"
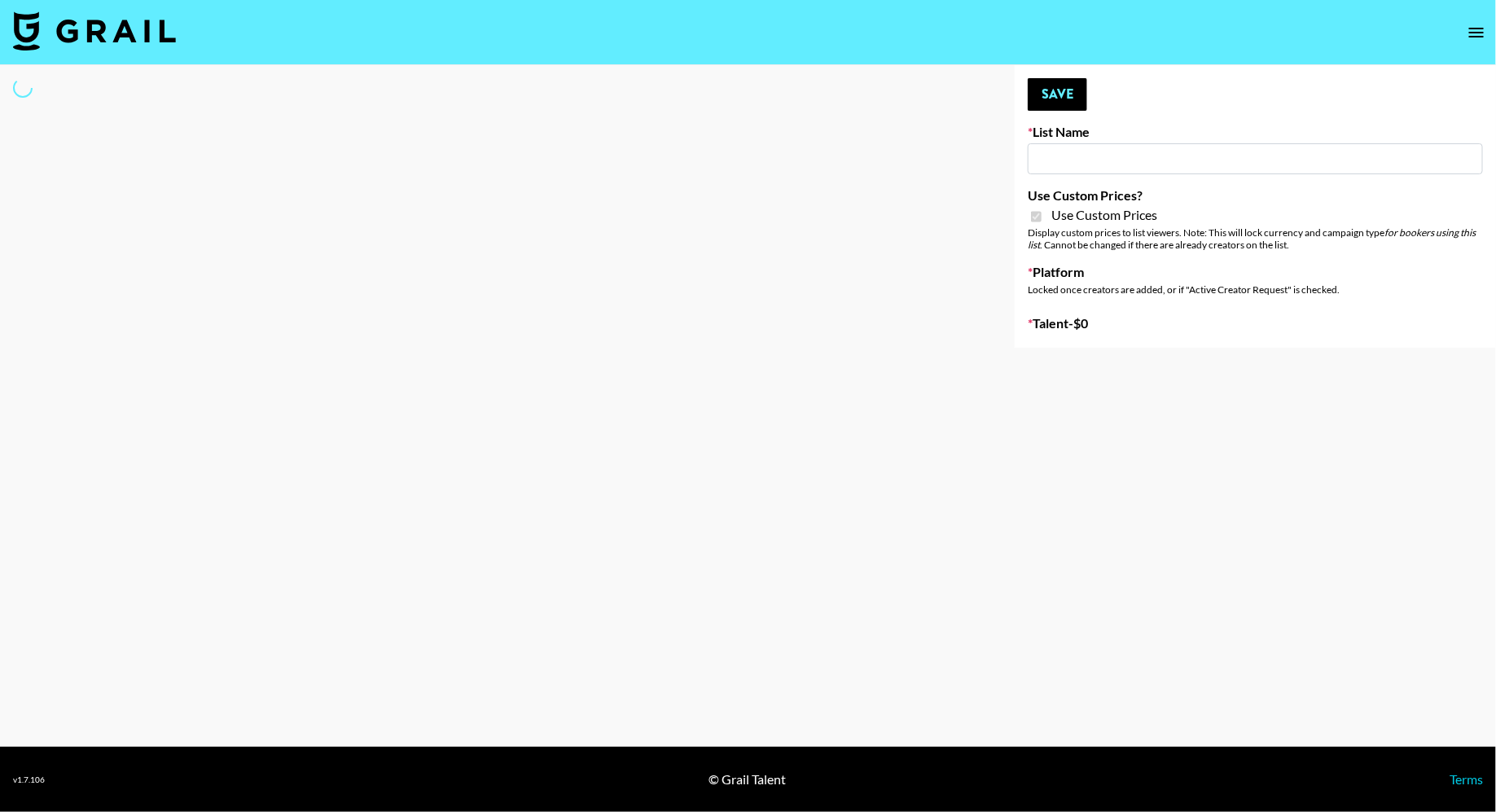
type input "SLG Strategy Game"
checkbox input "true"
select select "Brand"
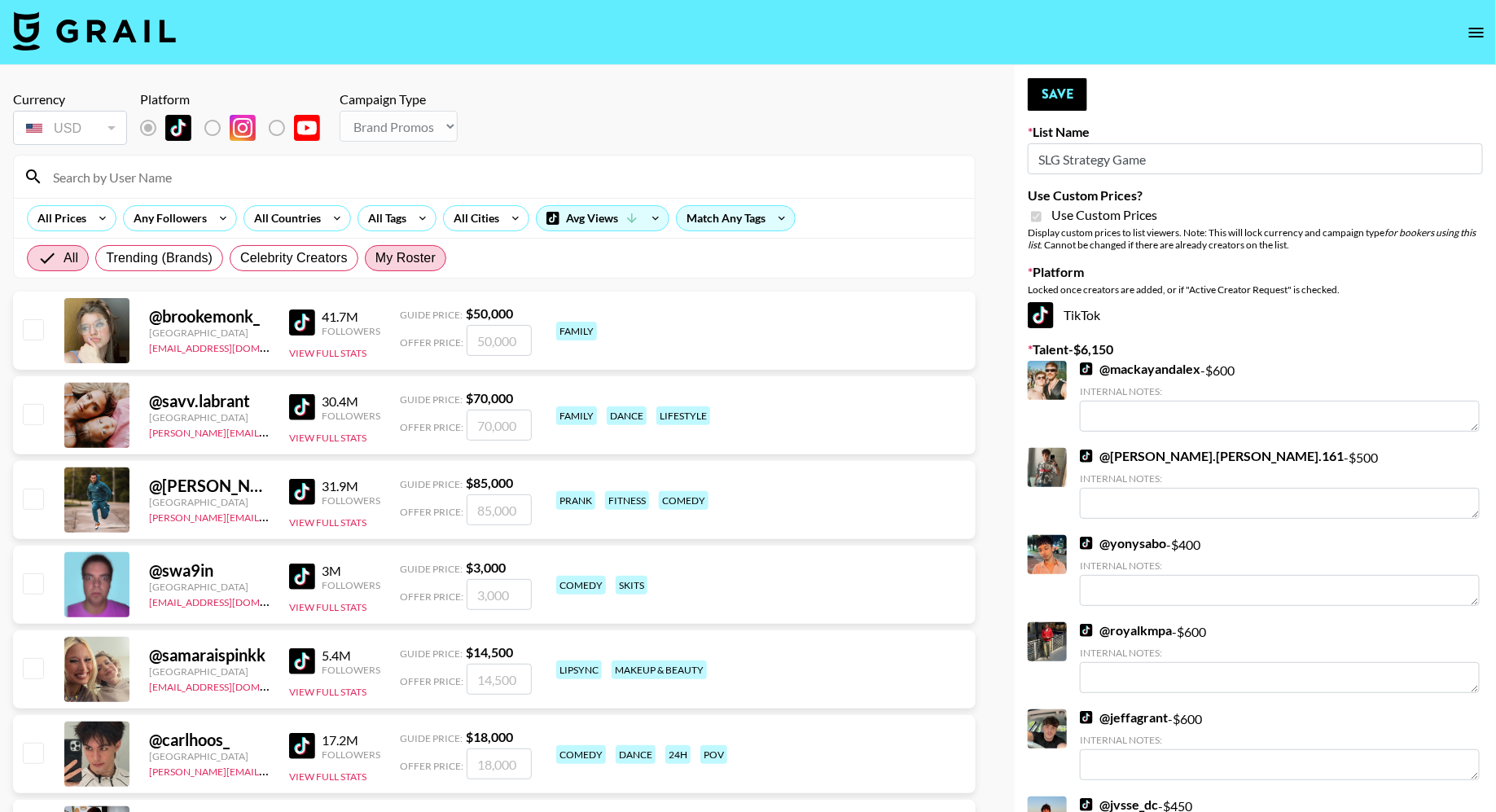
click at [388, 260] on span "My Roster" at bounding box center [406, 258] width 60 height 20
click at [376, 258] on input "My Roster" at bounding box center [376, 258] width 0 height 0
radio input "true"
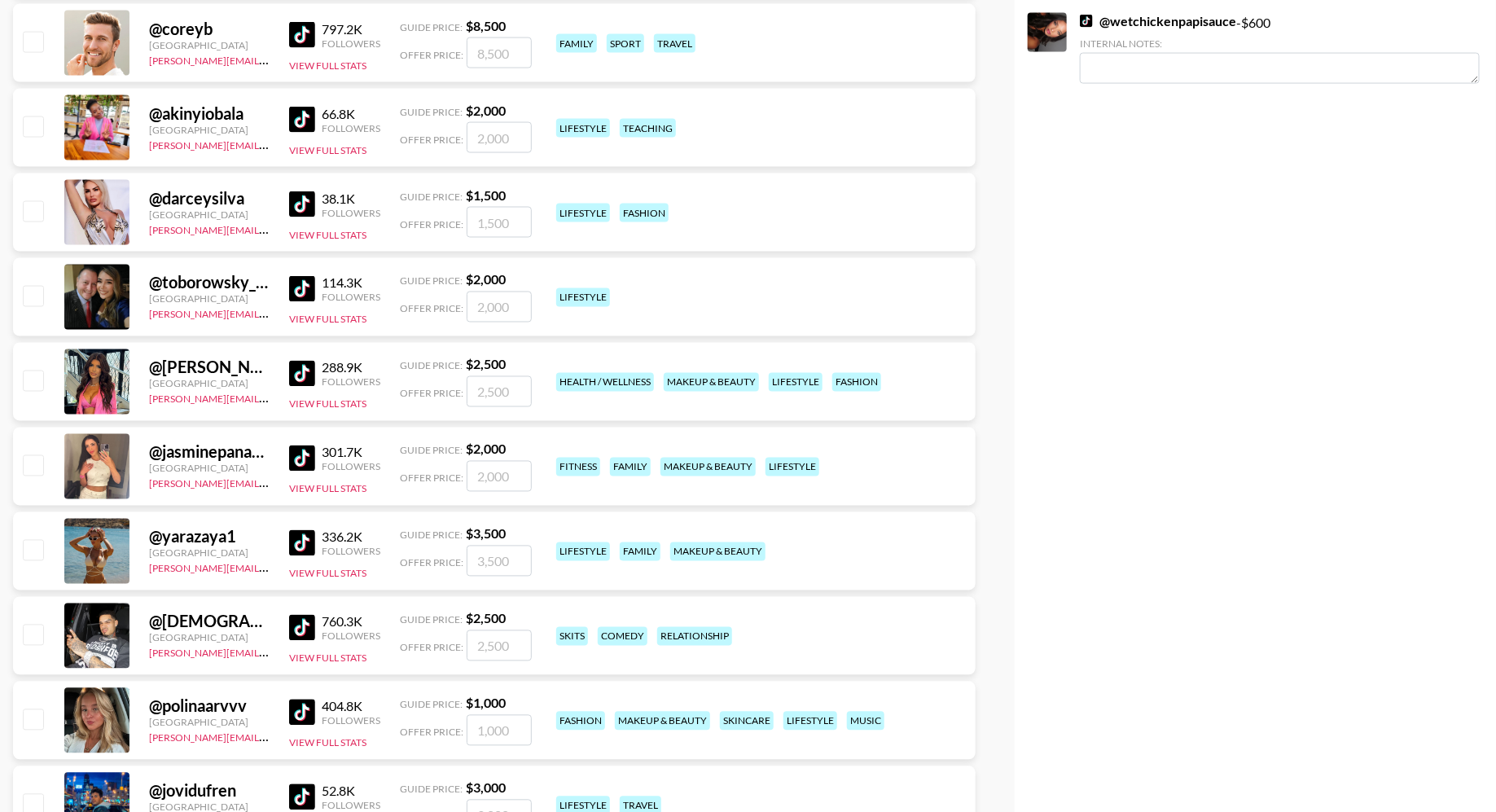
scroll to position [1380, 0]
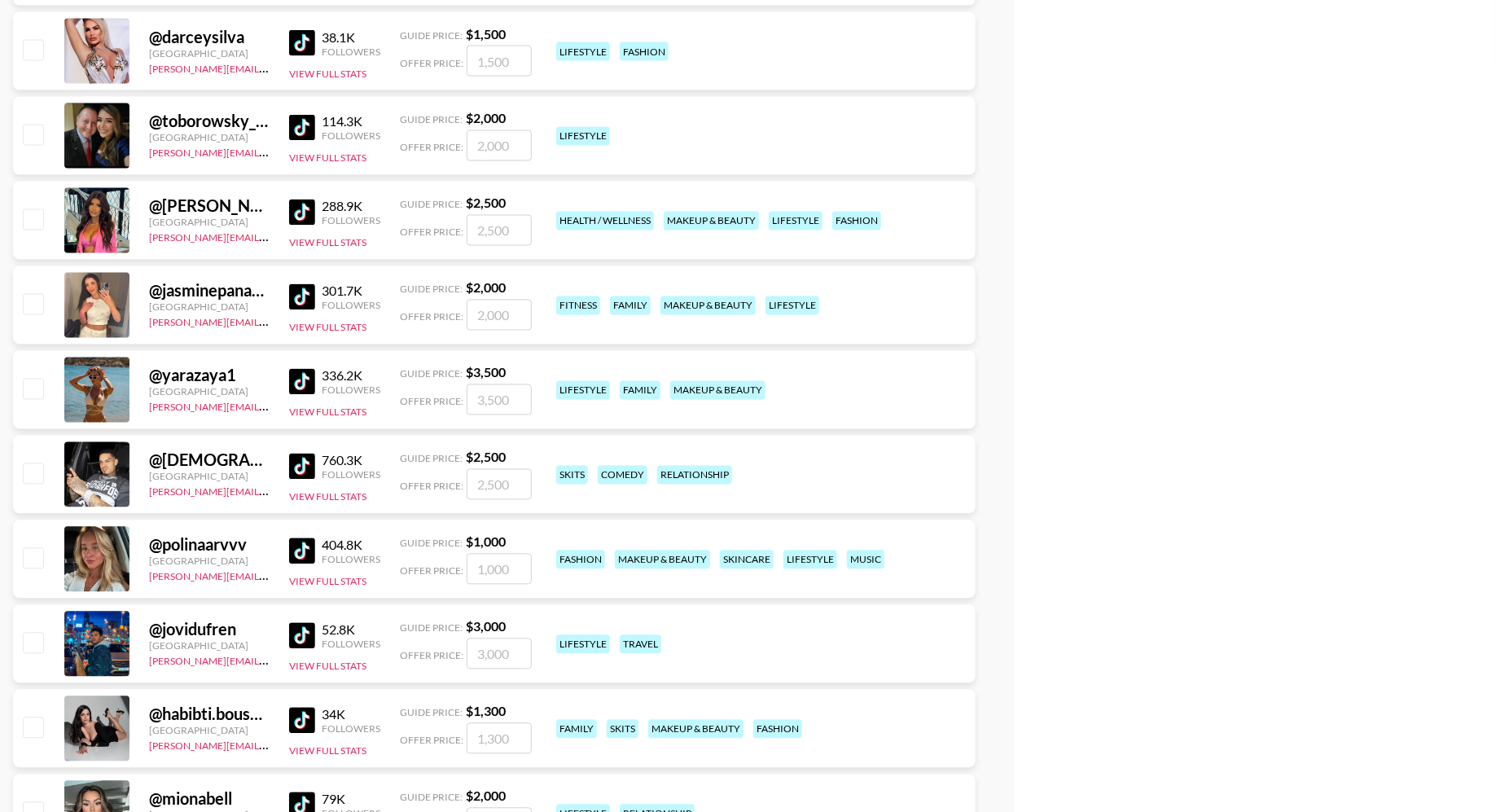
click at [29, 475] on input "checkbox" at bounding box center [32, 473] width 20 height 20
checkbox input "true"
type input "2500"
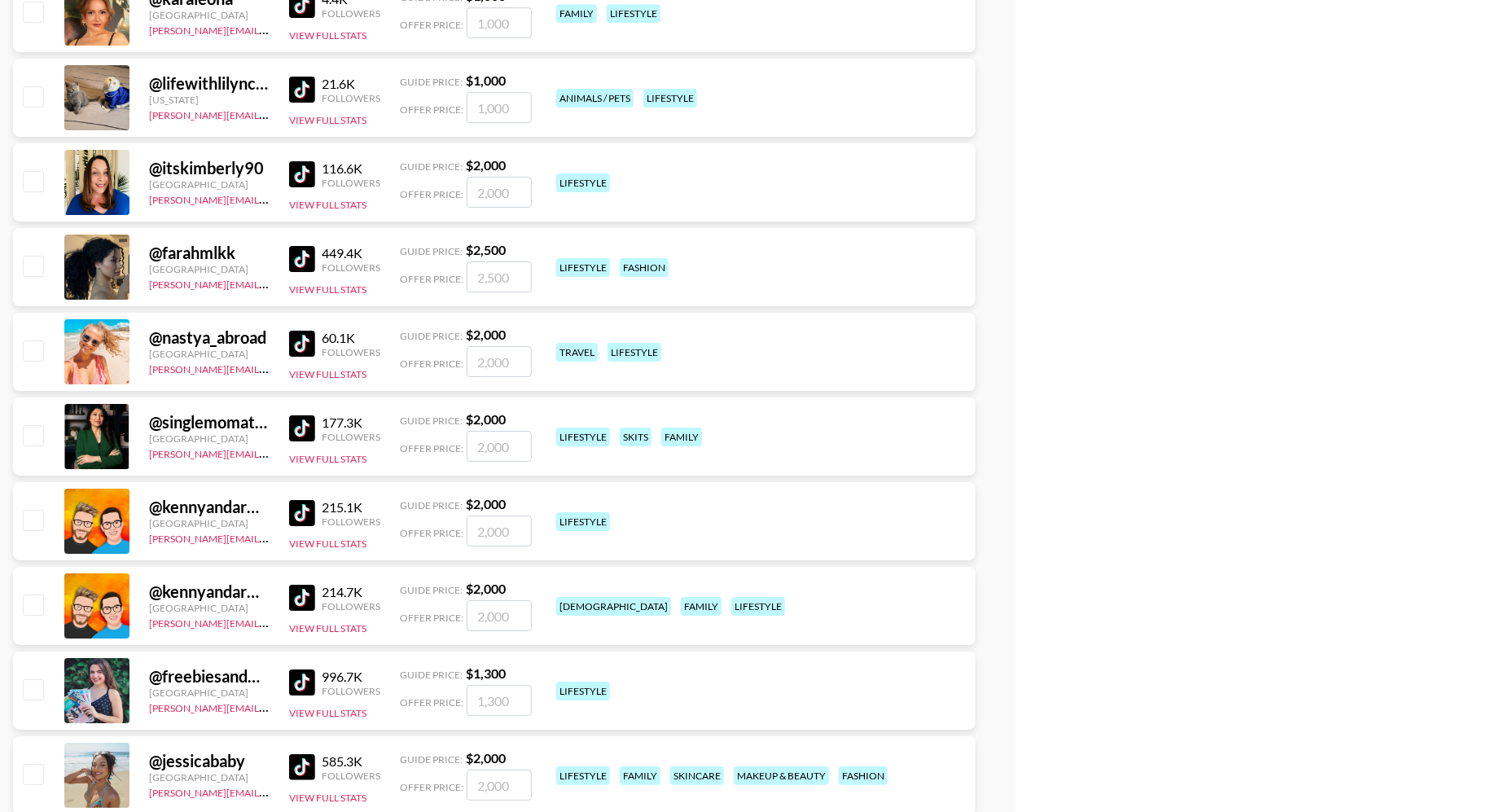
scroll to position [2819, 0]
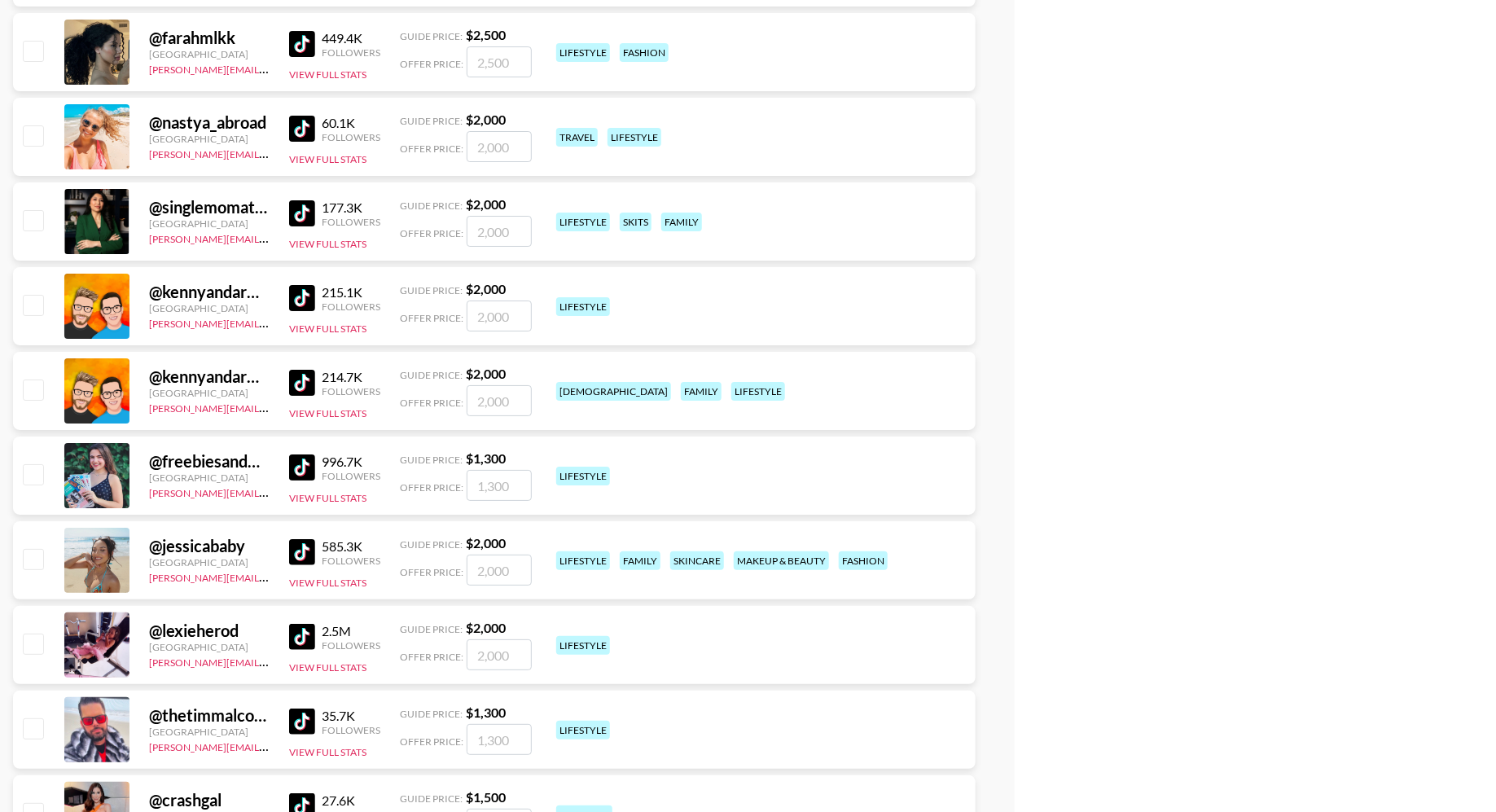
click at [35, 552] on input "checkbox" at bounding box center [32, 558] width 20 height 20
checkbox input "true"
type input "2000"
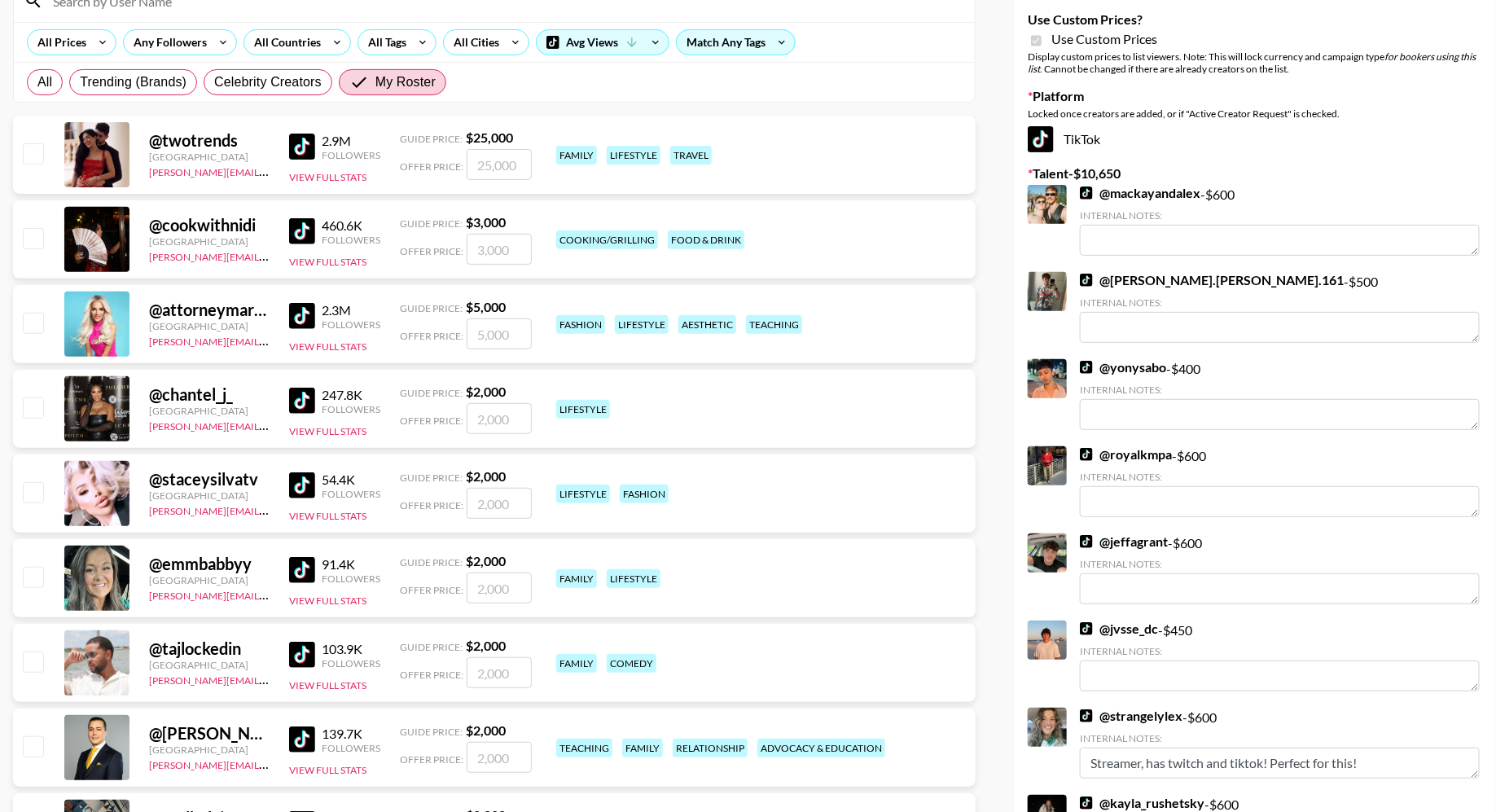
scroll to position [0, 0]
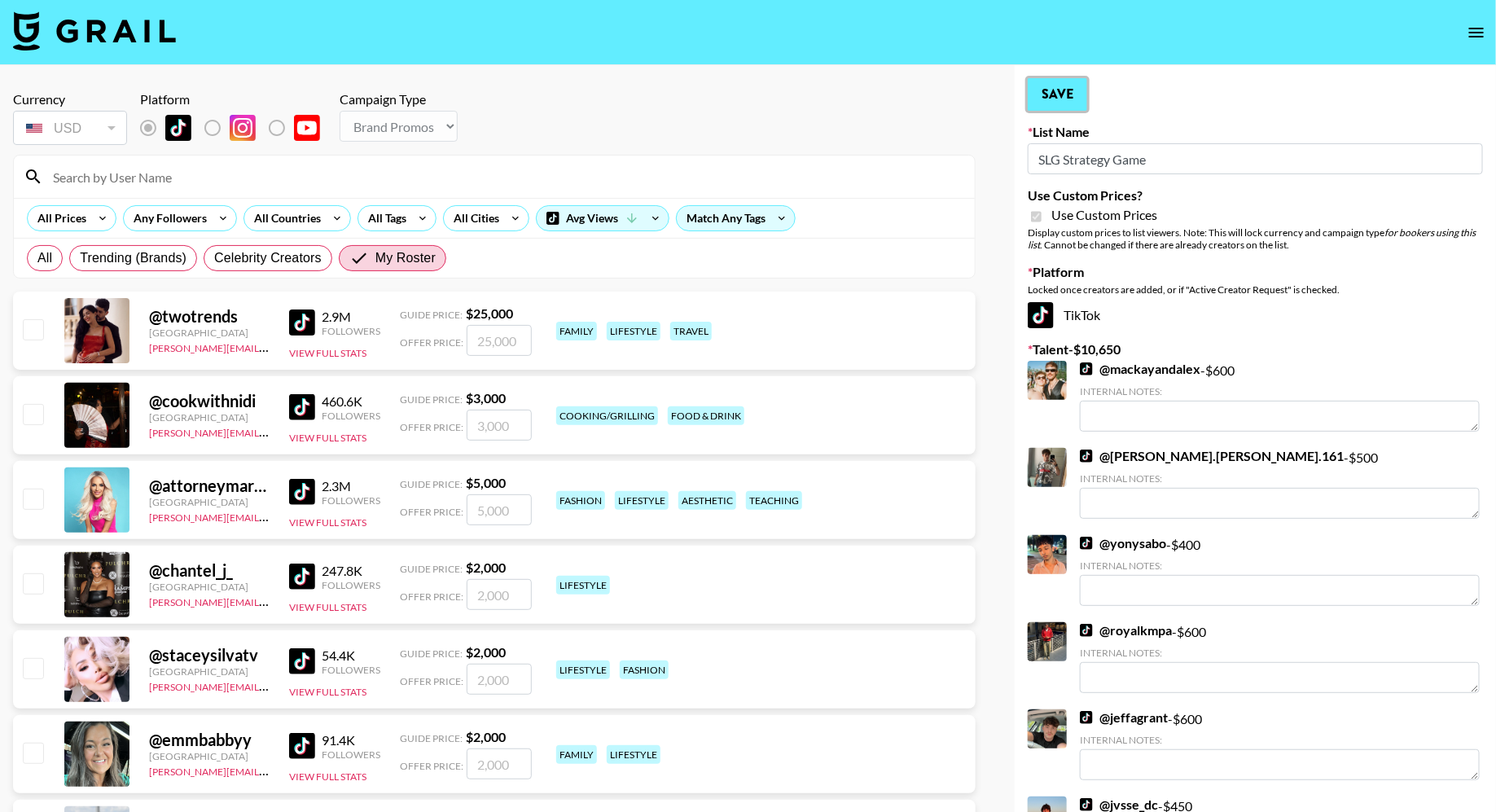
click at [1057, 102] on button "Save" at bounding box center [1057, 95] width 60 height 33
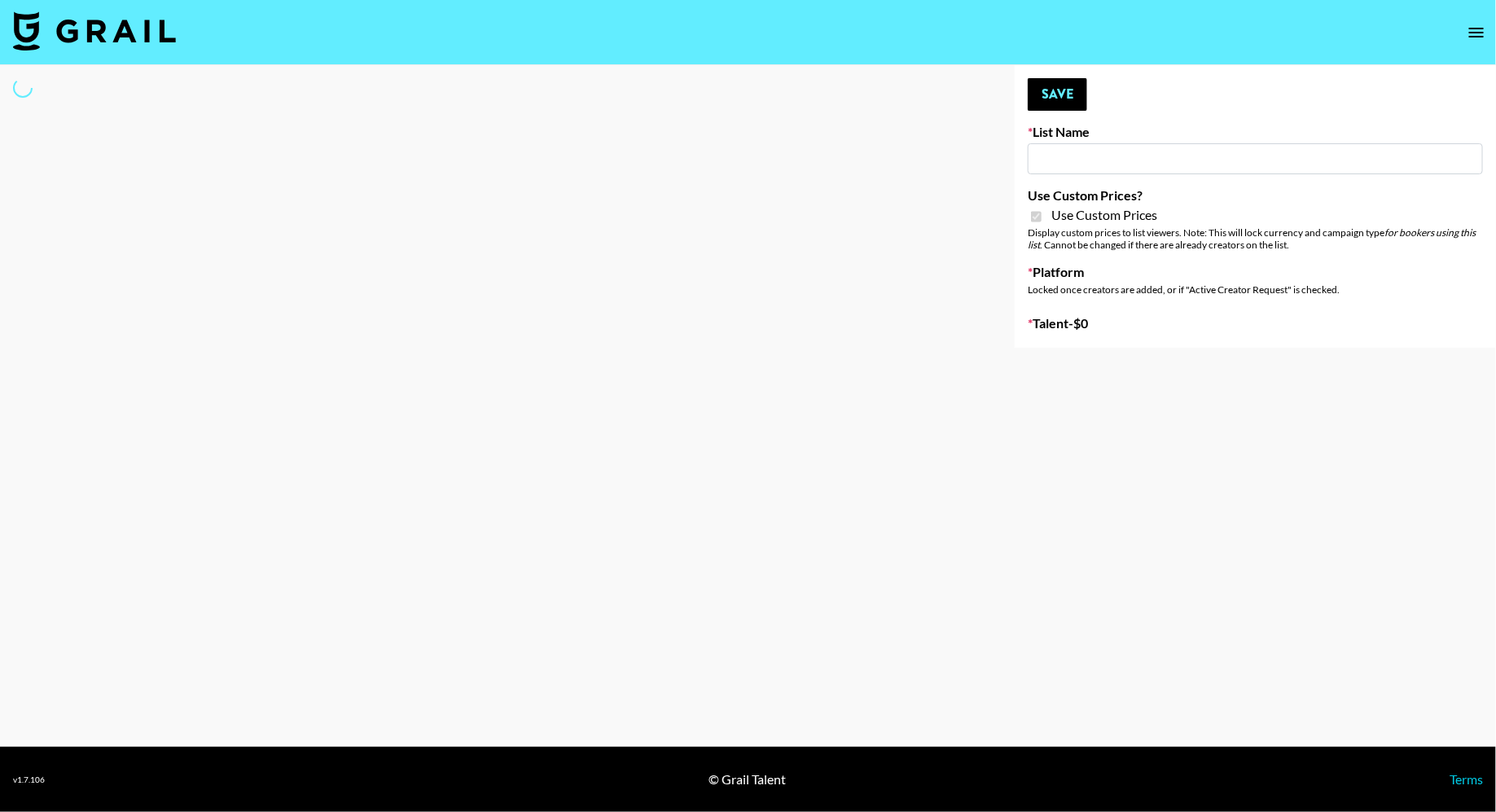
type input "ZENOWELL AI"
checkbox input "true"
select select "Brand"
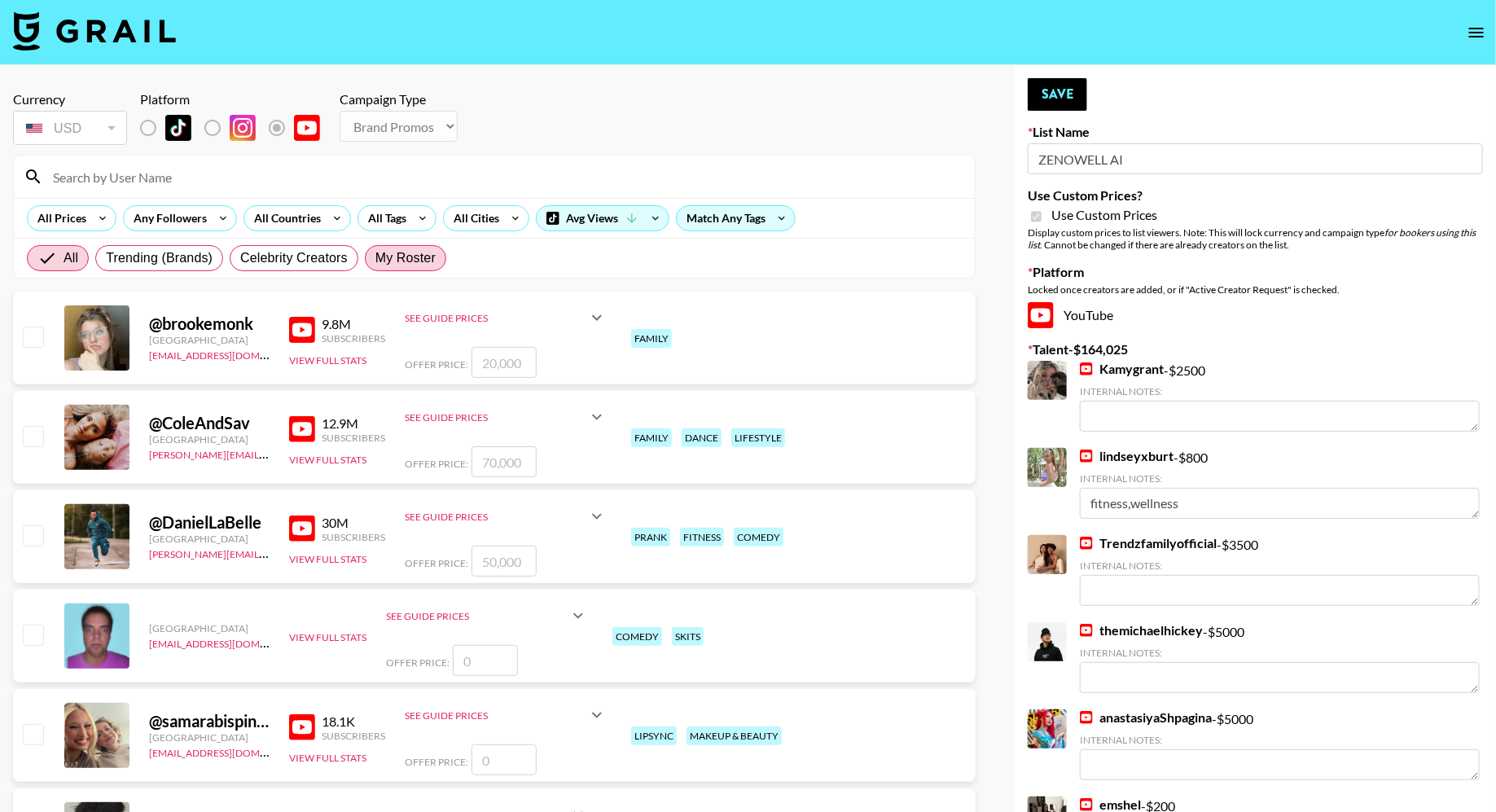
click at [391, 255] on span "My Roster" at bounding box center [406, 258] width 60 height 20
click at [376, 258] on input "My Roster" at bounding box center [376, 258] width 0 height 0
radio input "true"
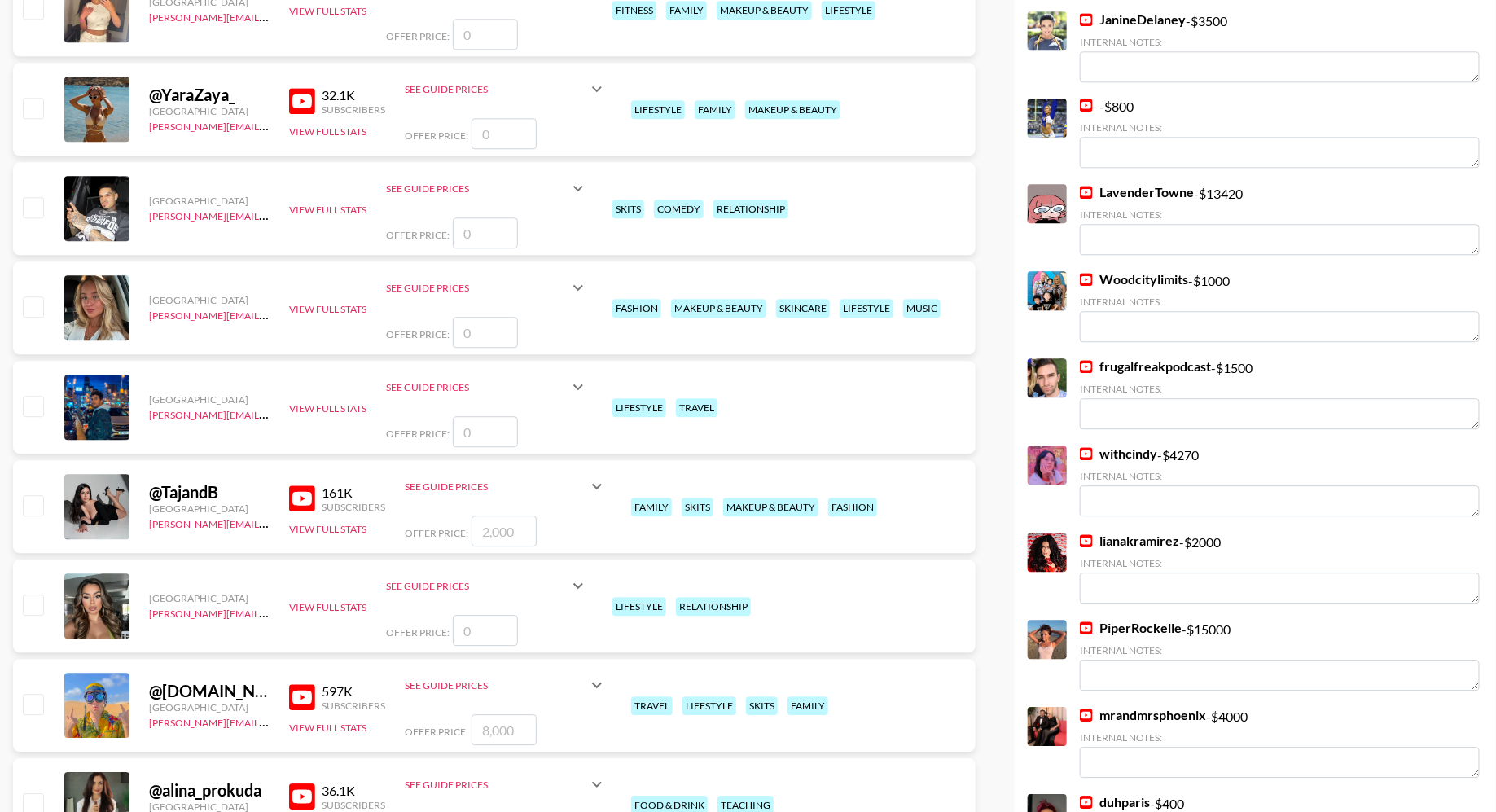
scroll to position [1971, 0]
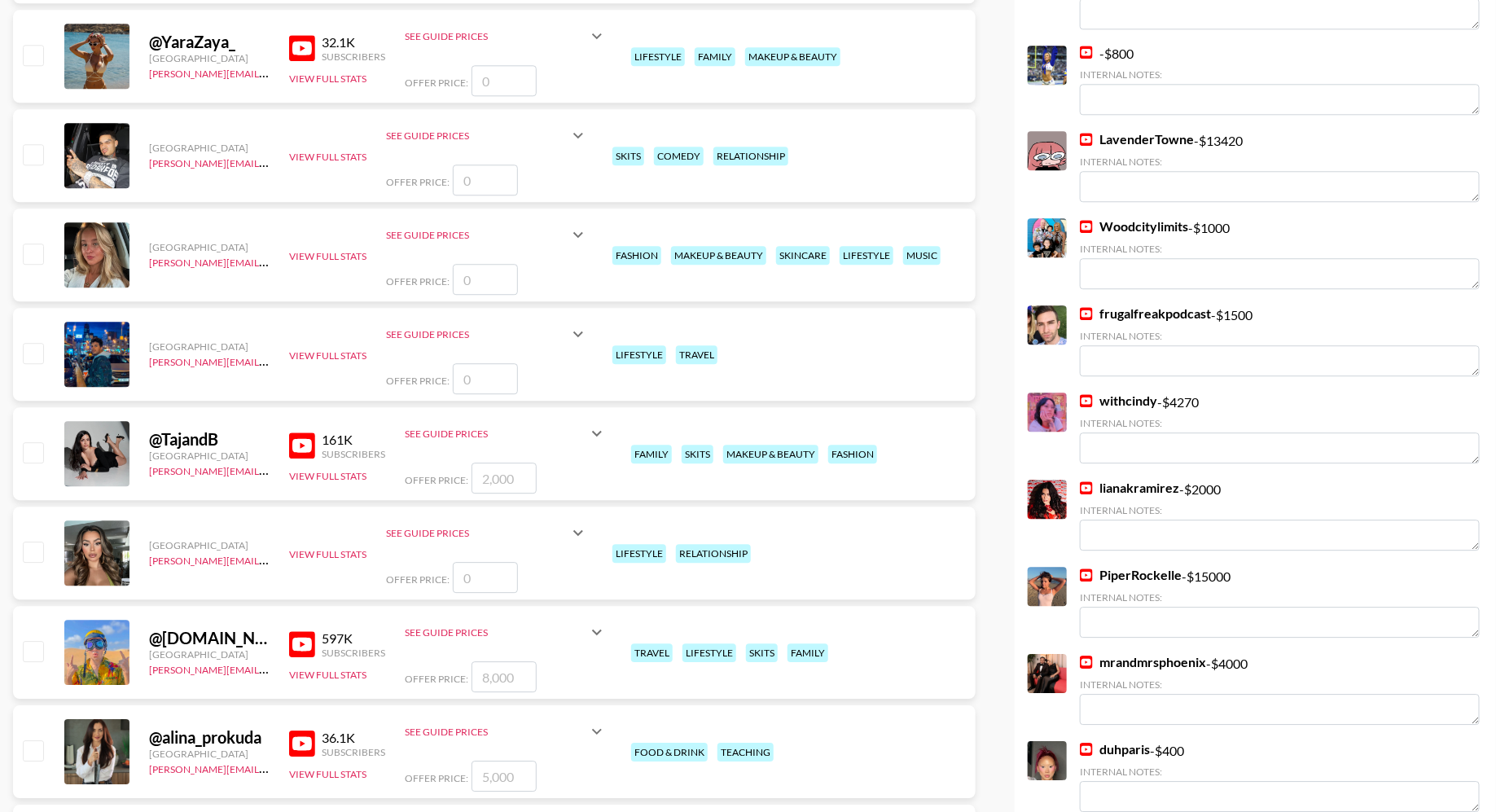
click at [39, 452] on input "checkbox" at bounding box center [32, 451] width 20 height 20
checkbox input "true"
type input "2000"
click at [42, 648] on input "checkbox" at bounding box center [32, 651] width 20 height 20
checkbox input "true"
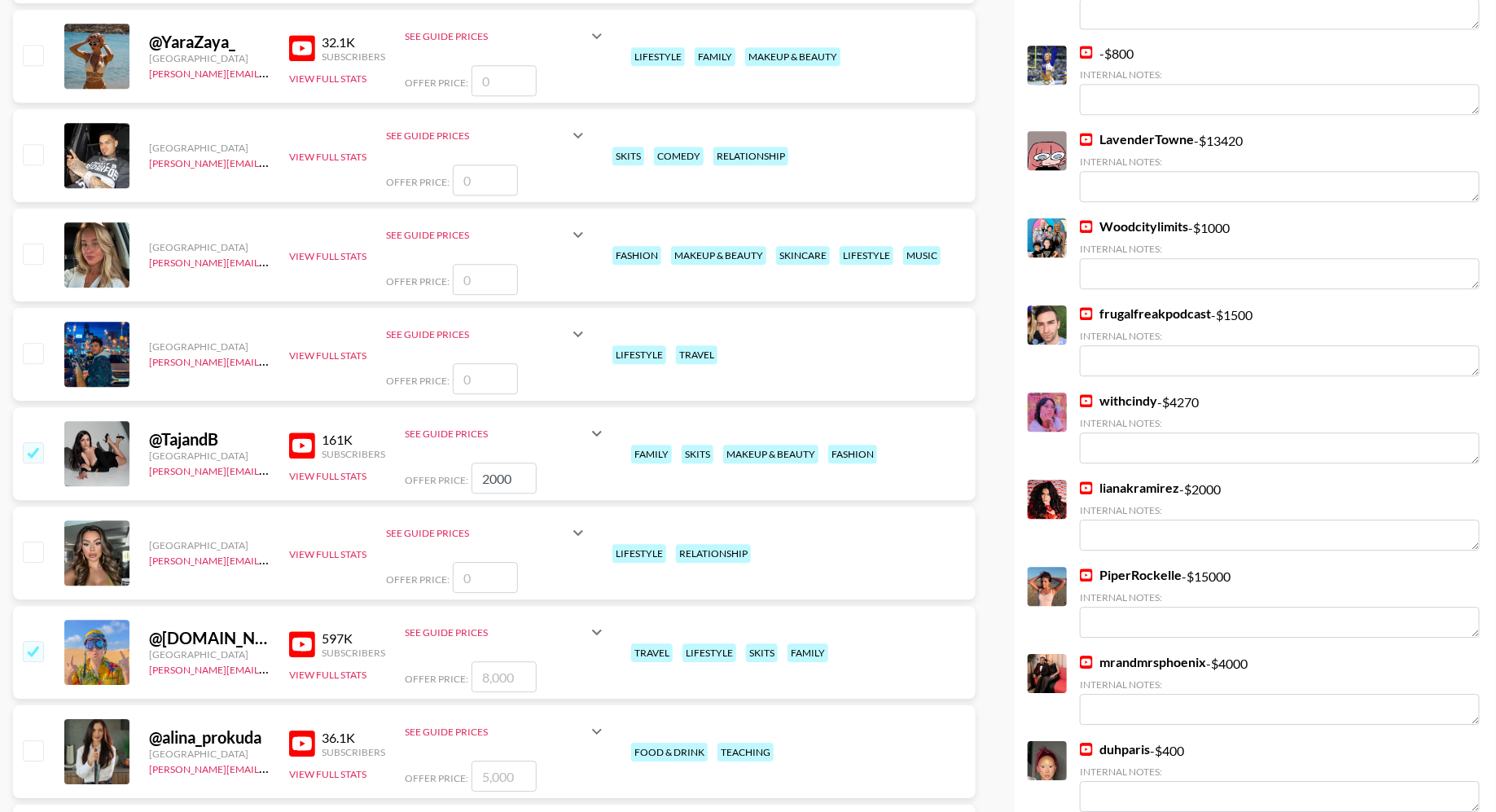
type input "8000"
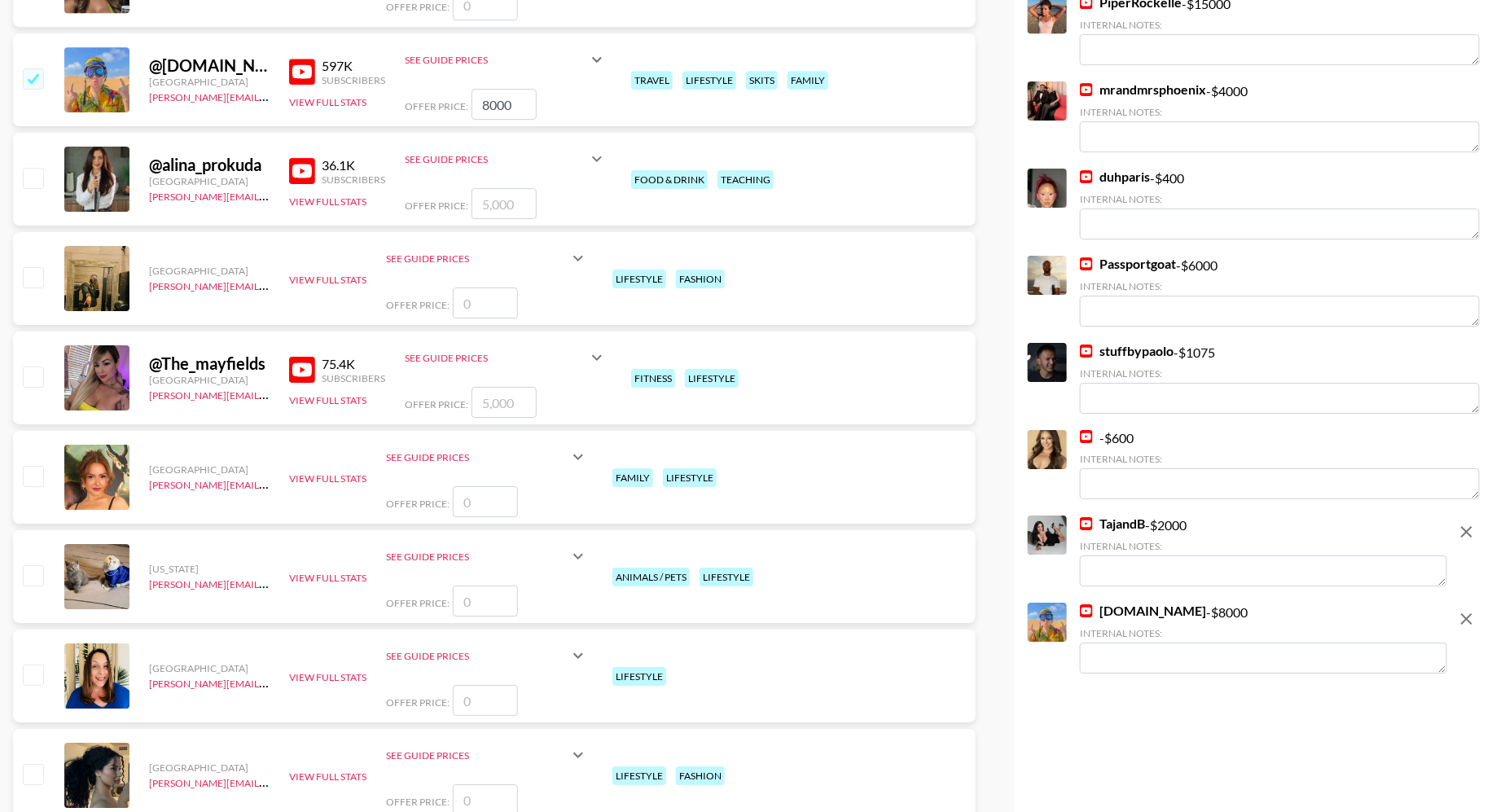
scroll to position [2659, 0]
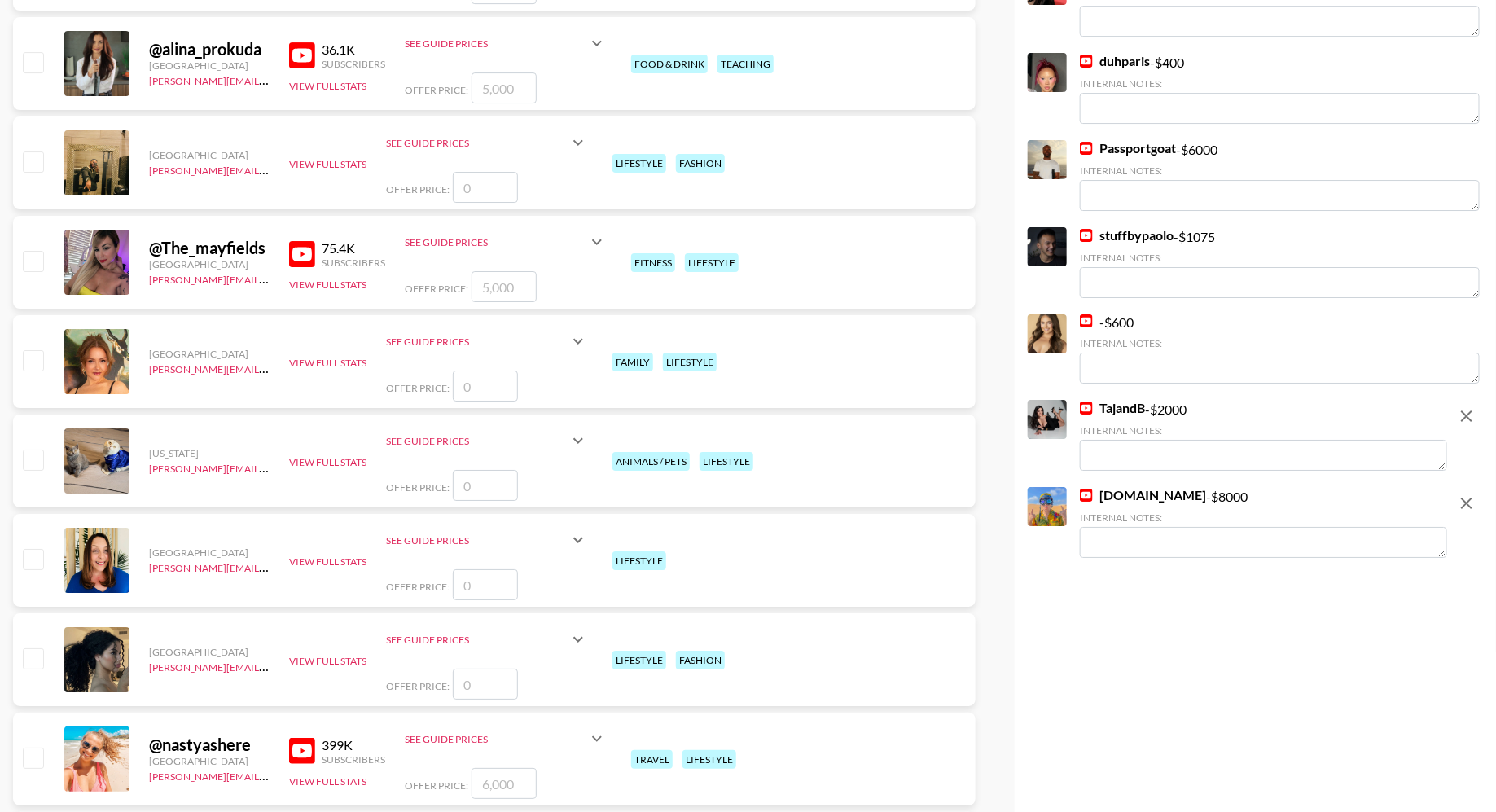
click at [35, 754] on input "checkbox" at bounding box center [32, 757] width 20 height 20
checkbox input "true"
type input "6000"
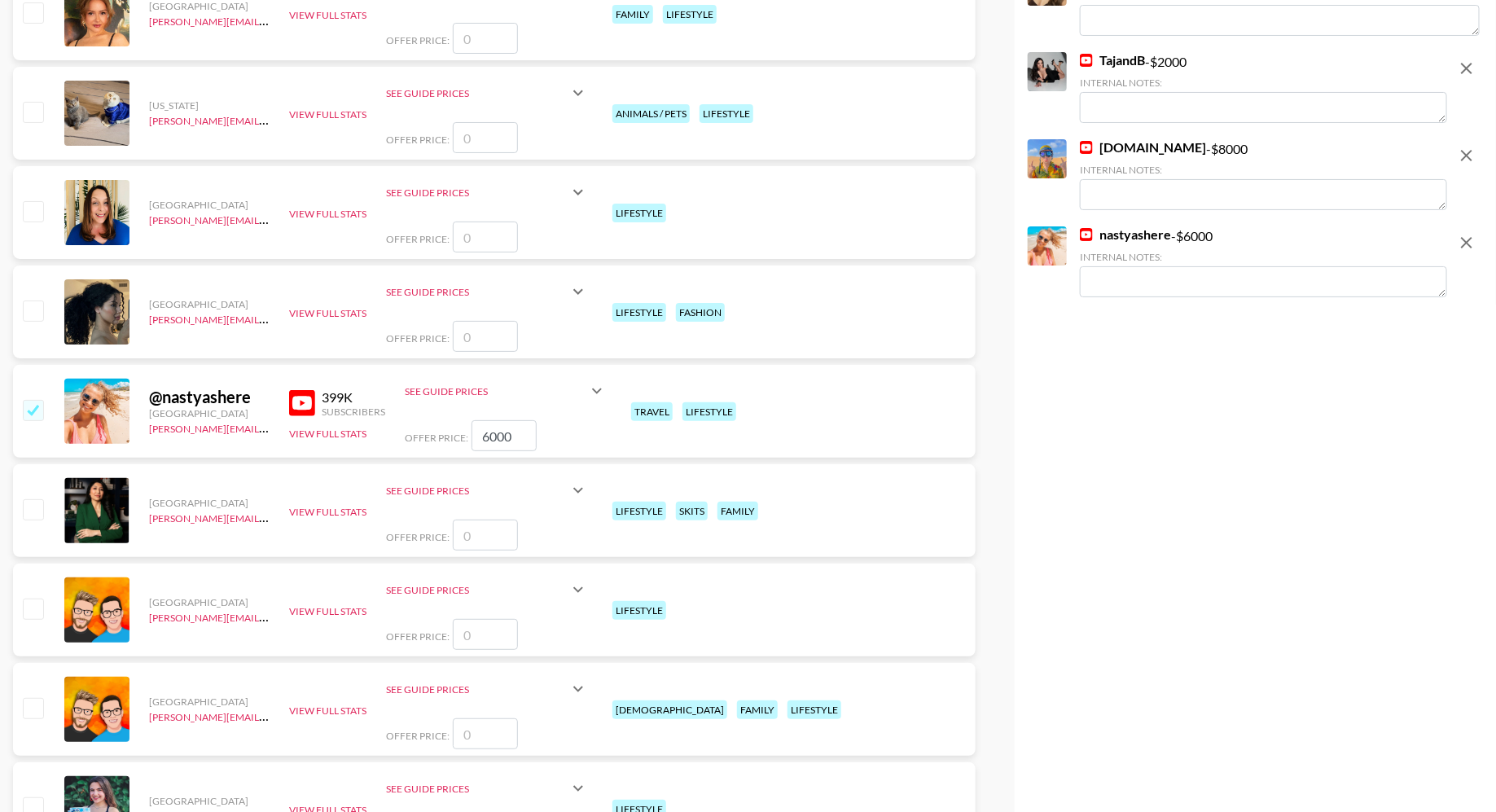
scroll to position [3477, 0]
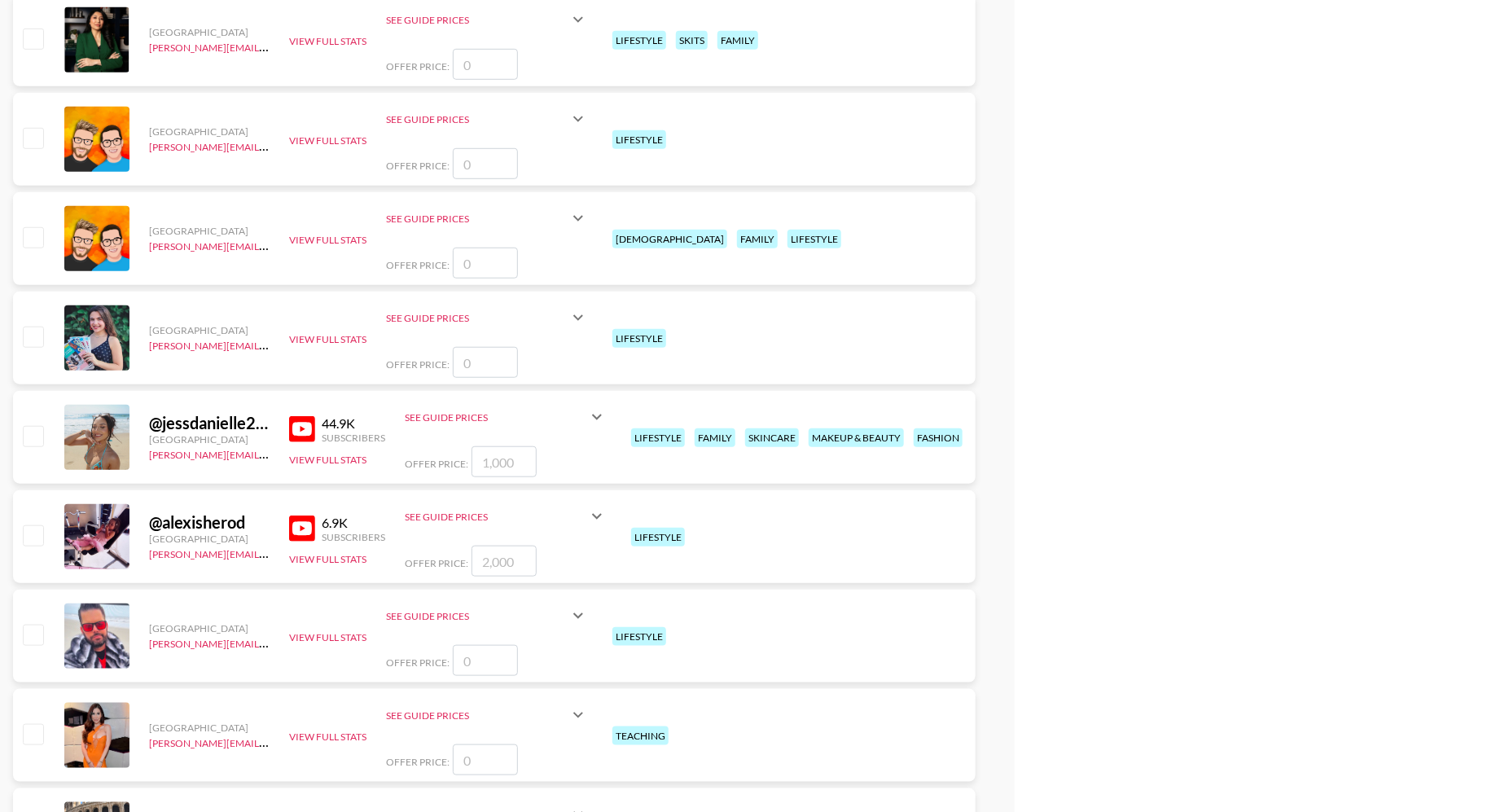
click at [36, 436] on input "checkbox" at bounding box center [32, 436] width 20 height 20
checkbox input "true"
type input "1000"
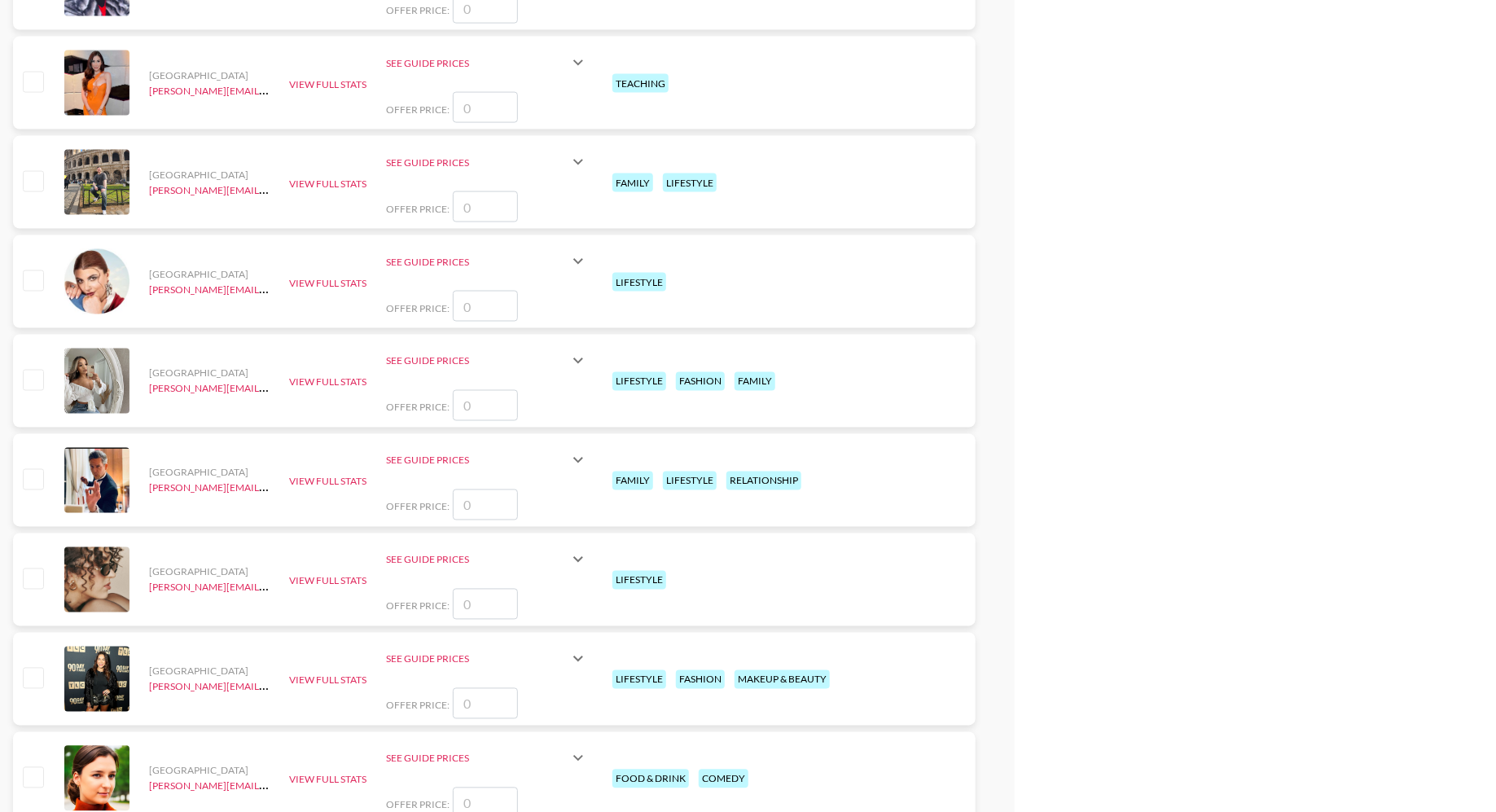
scroll to position [4711, 0]
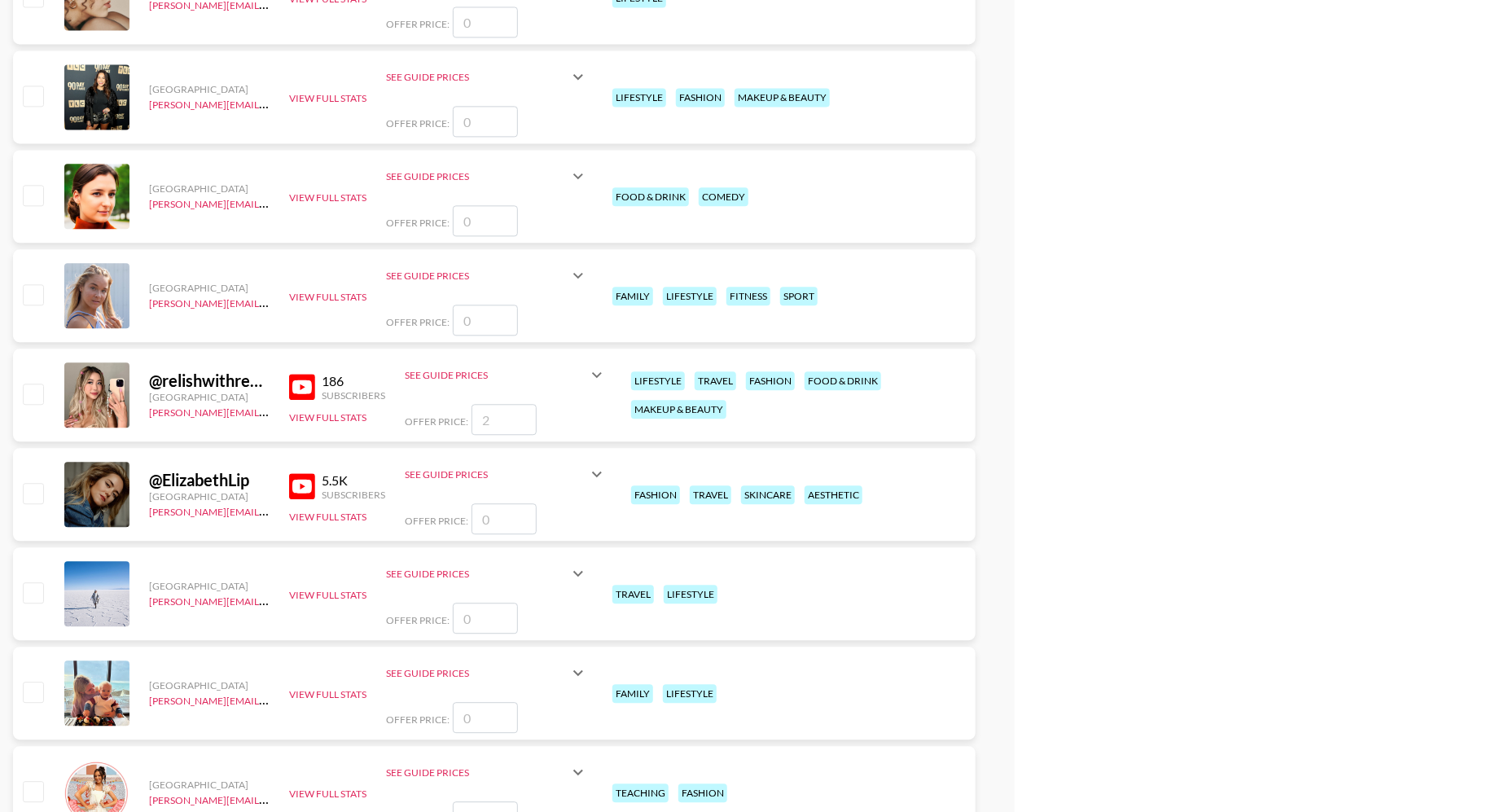
click at [33, 387] on input "checkbox" at bounding box center [32, 393] width 20 height 20
checkbox input "true"
type input "2"
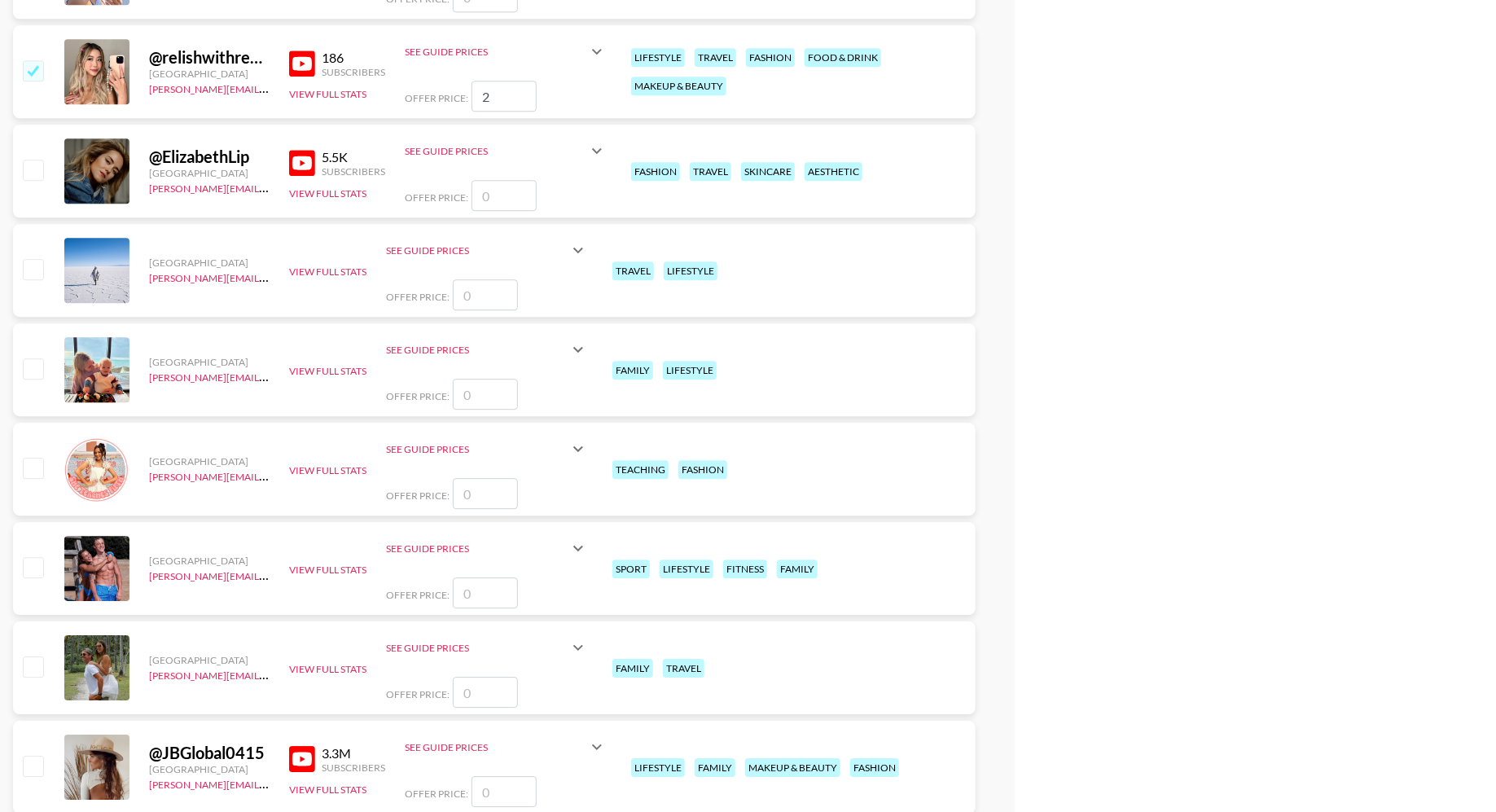
scroll to position [5254, 0]
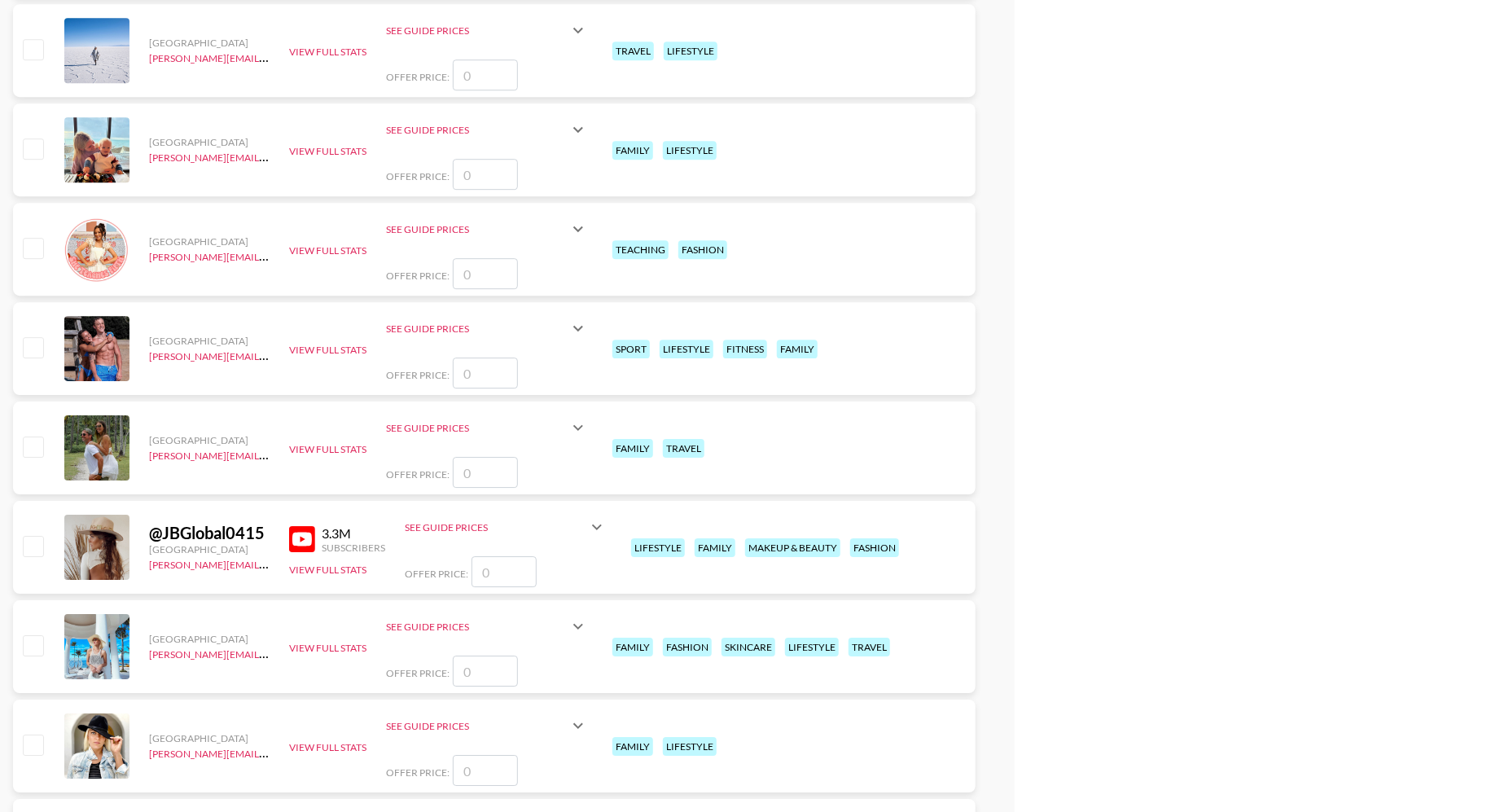
click at [41, 543] on input "checkbox" at bounding box center [32, 545] width 20 height 20
click at [503, 572] on input "number" at bounding box center [503, 571] width 65 height 31
checkbox input "true"
type input "6000"
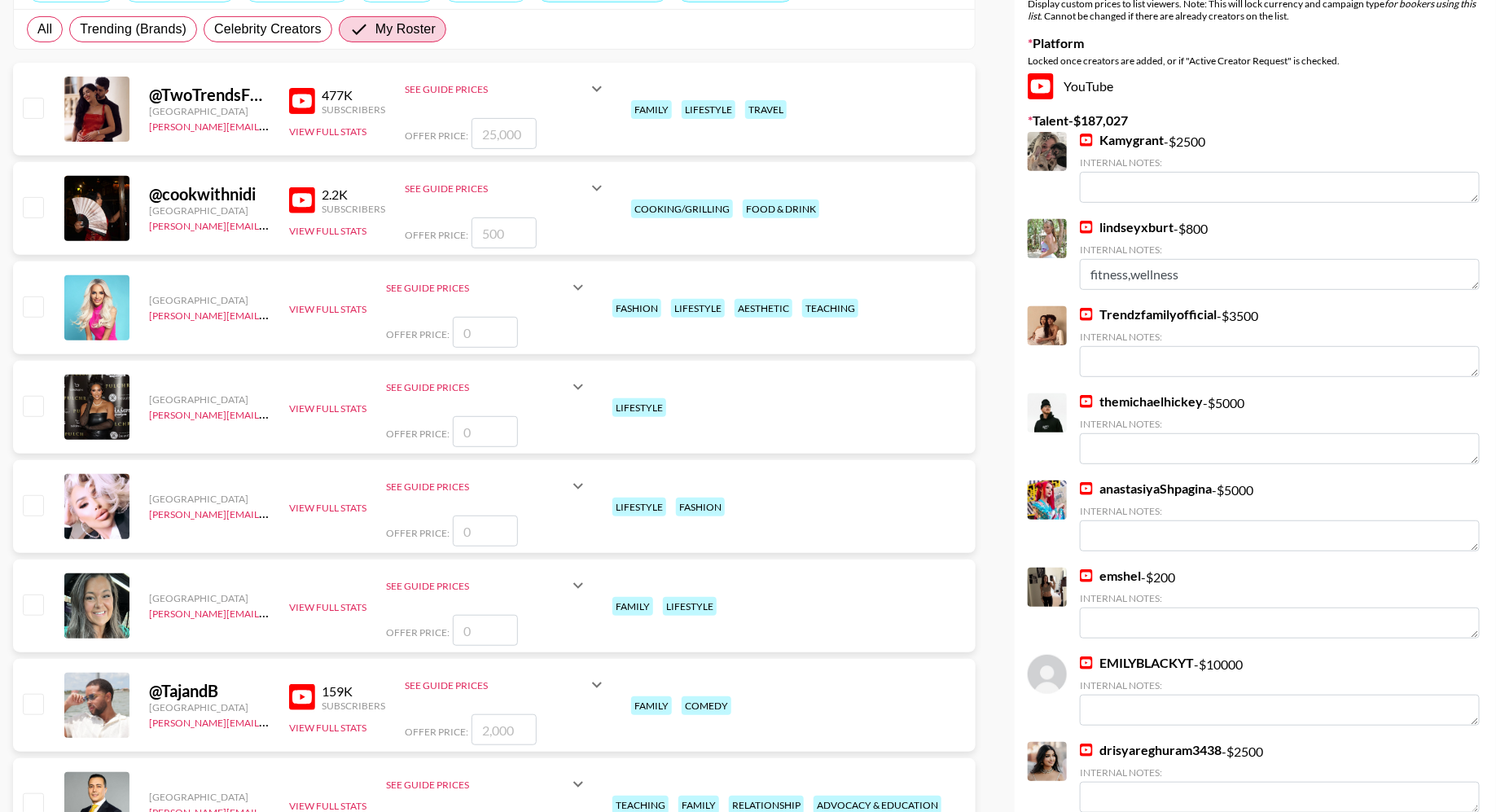
scroll to position [0, 0]
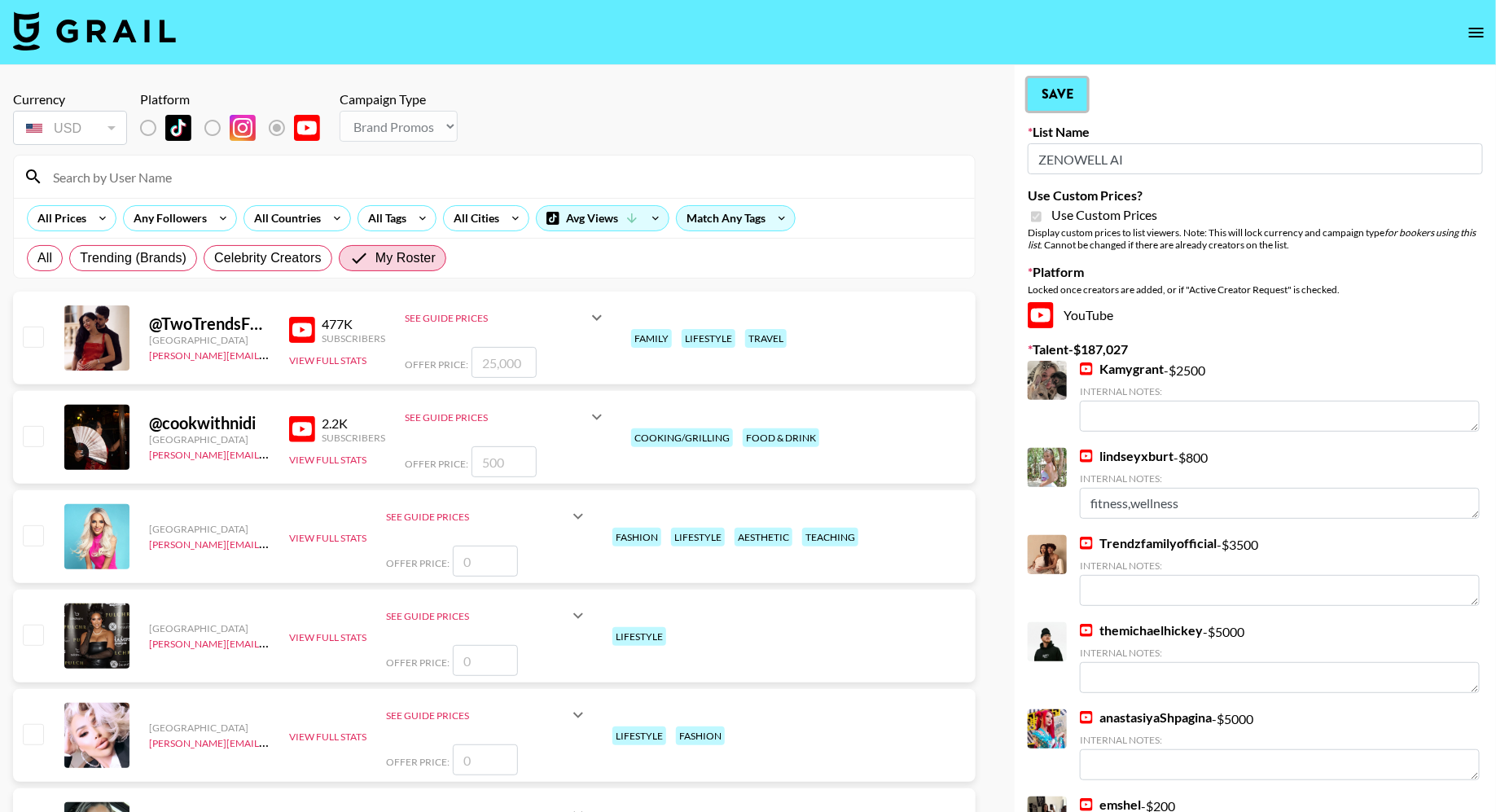
click at [1071, 98] on button "Save" at bounding box center [1057, 95] width 60 height 33
